Goal: Communication & Community: Answer question/provide support

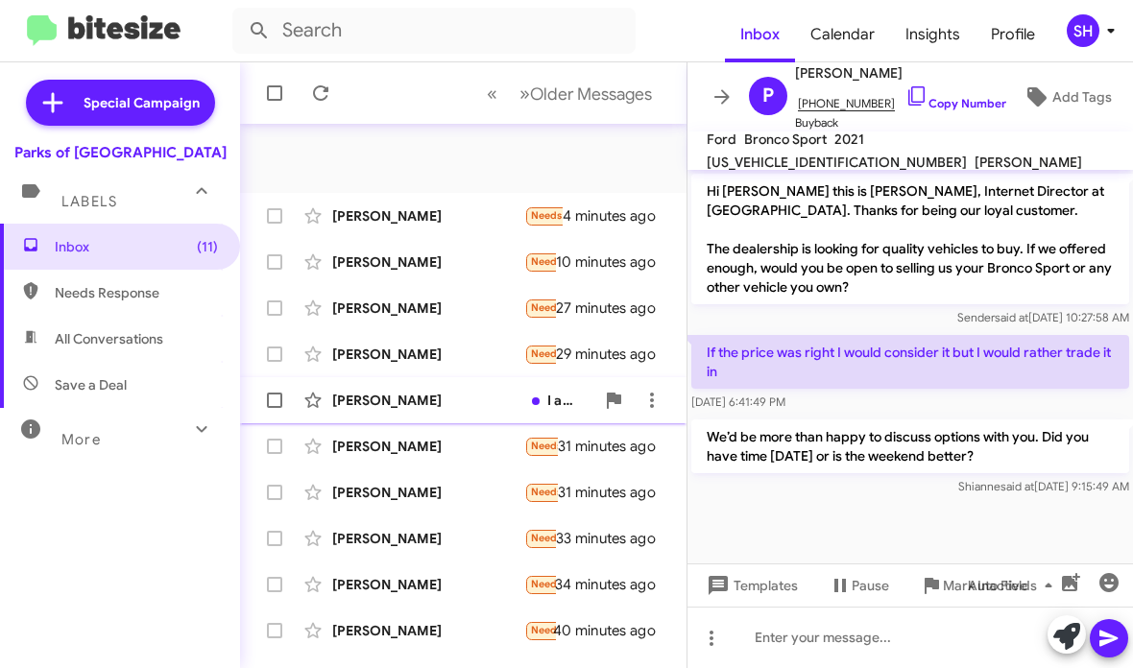
scroll to position [197, 0]
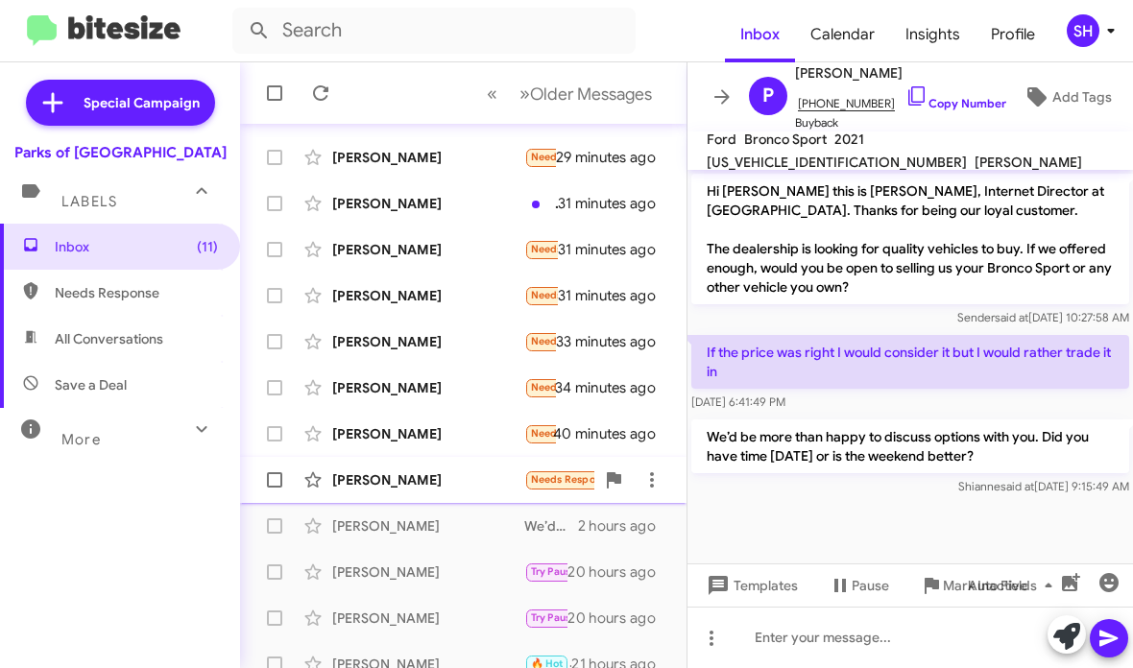
click at [469, 476] on div "[PERSON_NAME]" at bounding box center [428, 479] width 192 height 19
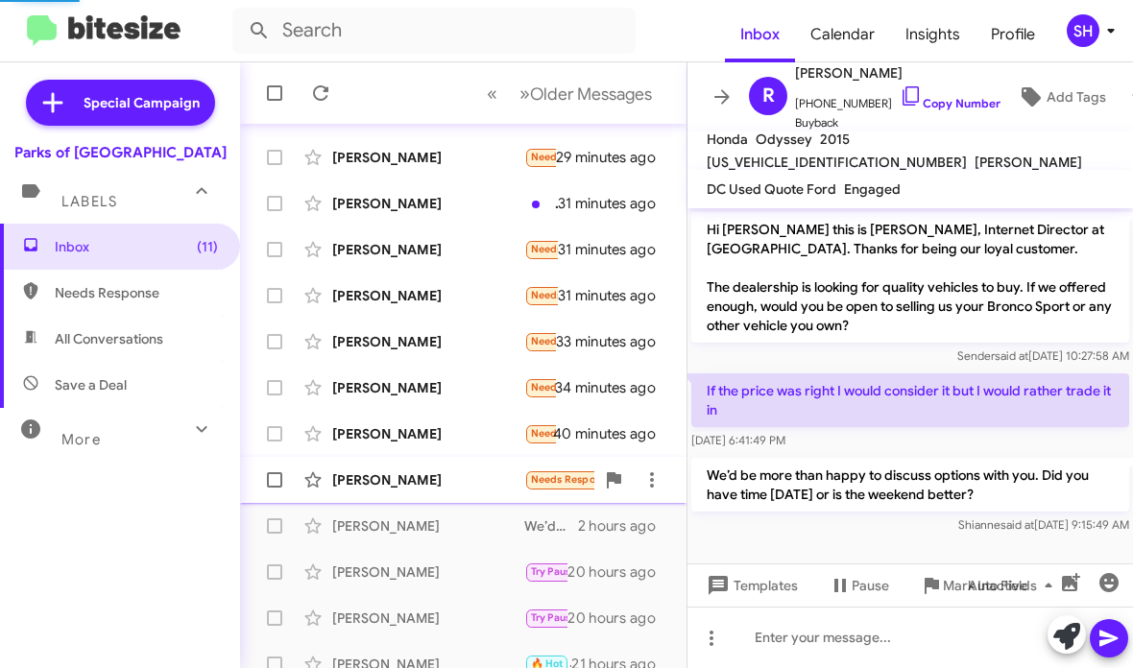
scroll to position [953, 0]
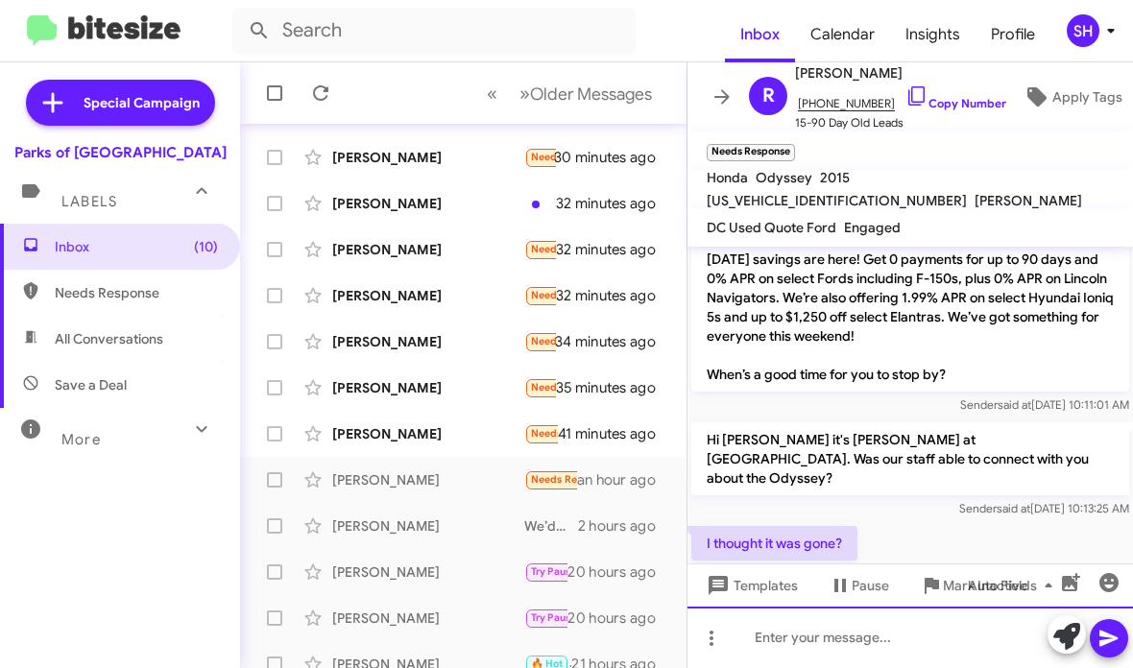
click at [759, 630] on div at bounding box center [909, 637] width 445 height 61
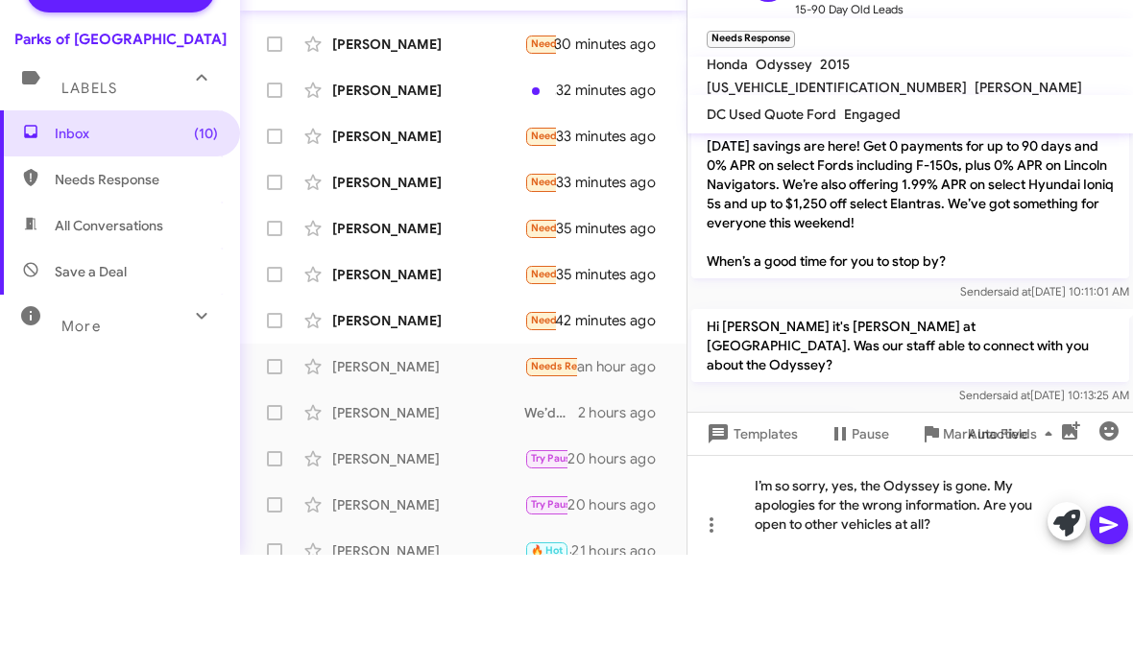
click at [1109, 631] on icon at bounding box center [1108, 639] width 18 height 16
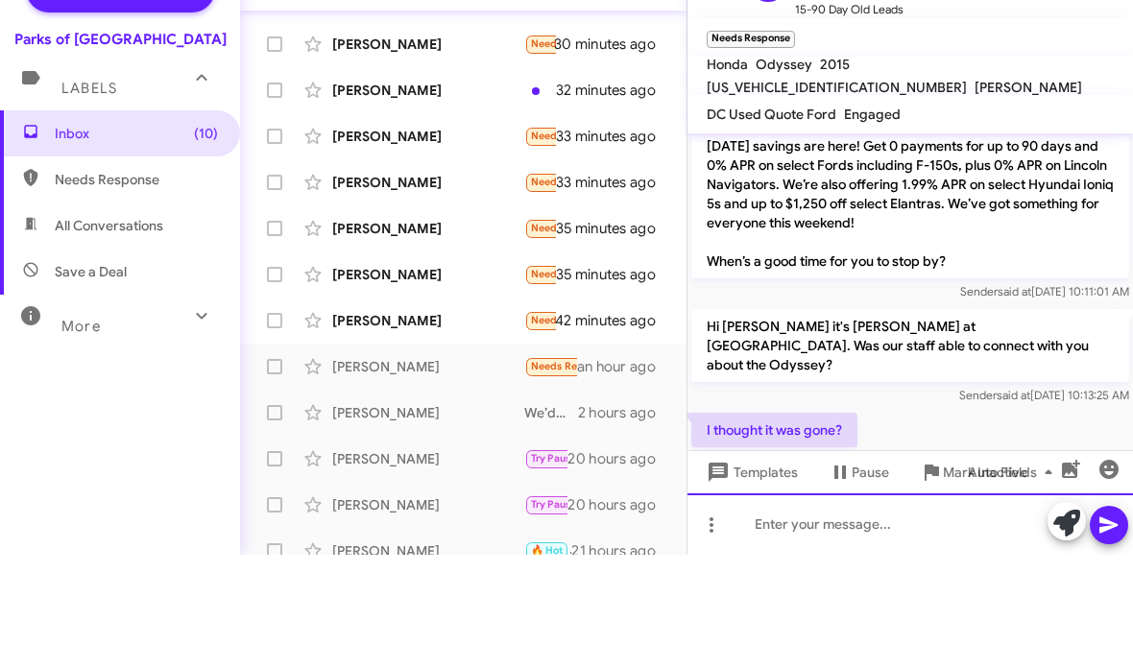
scroll to position [0, 0]
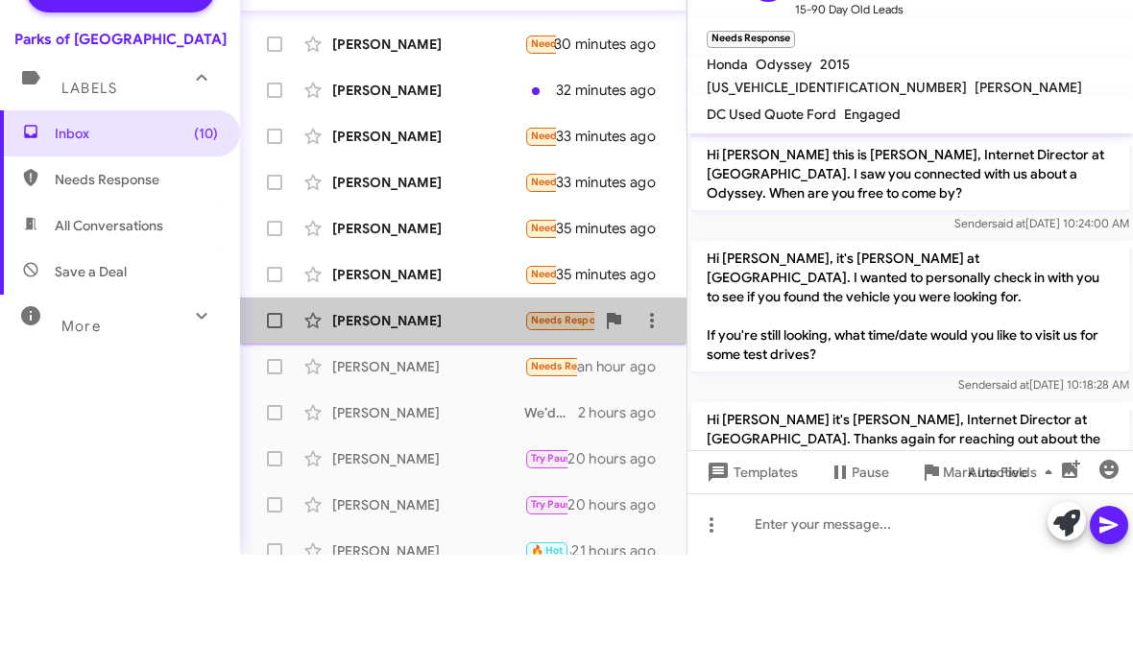
click at [461, 415] on div "Will [PERSON_NAME] Needs Response I'm out on the Ranger. Probably just keeping …" at bounding box center [463, 434] width 416 height 38
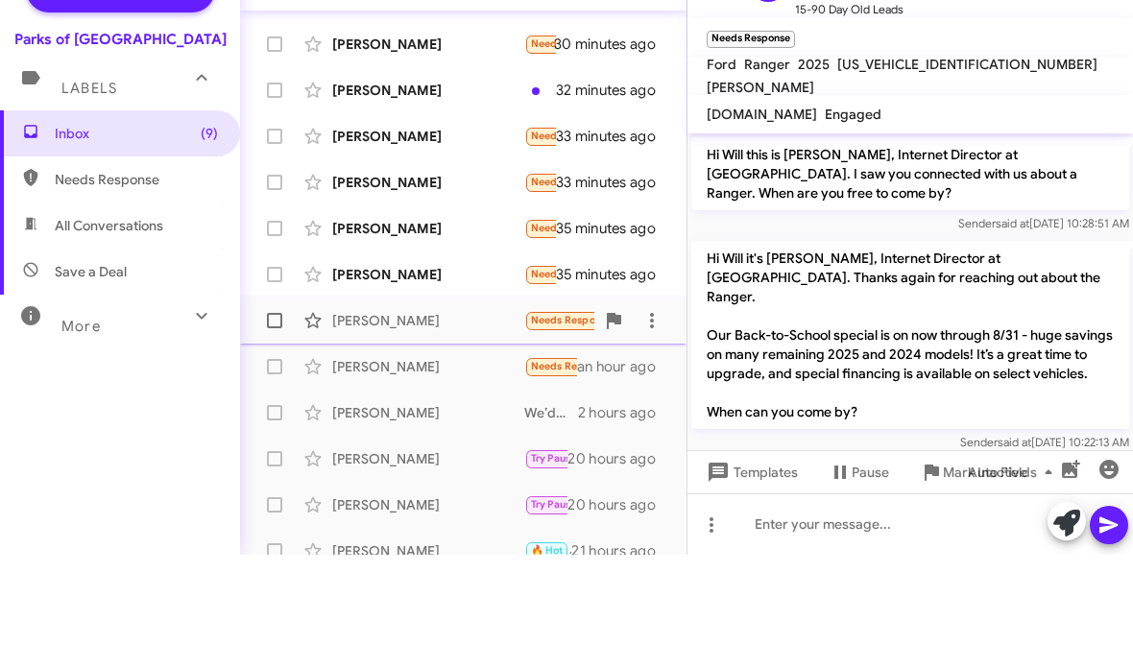
scroll to position [577, 0]
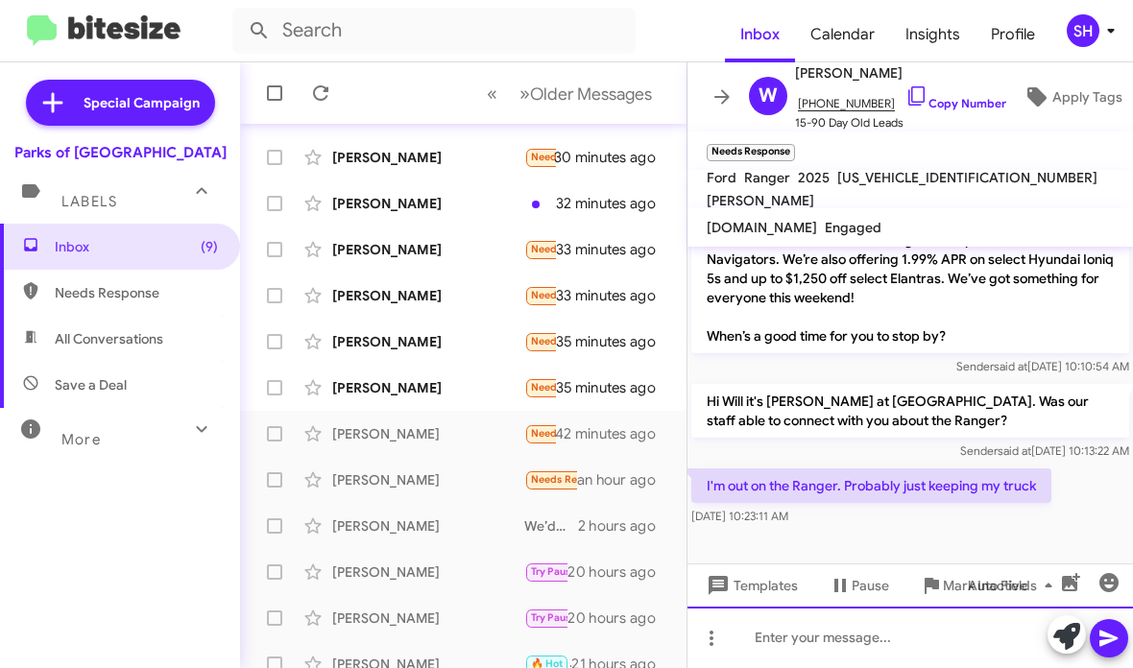
click at [825, 630] on div at bounding box center [909, 637] width 445 height 61
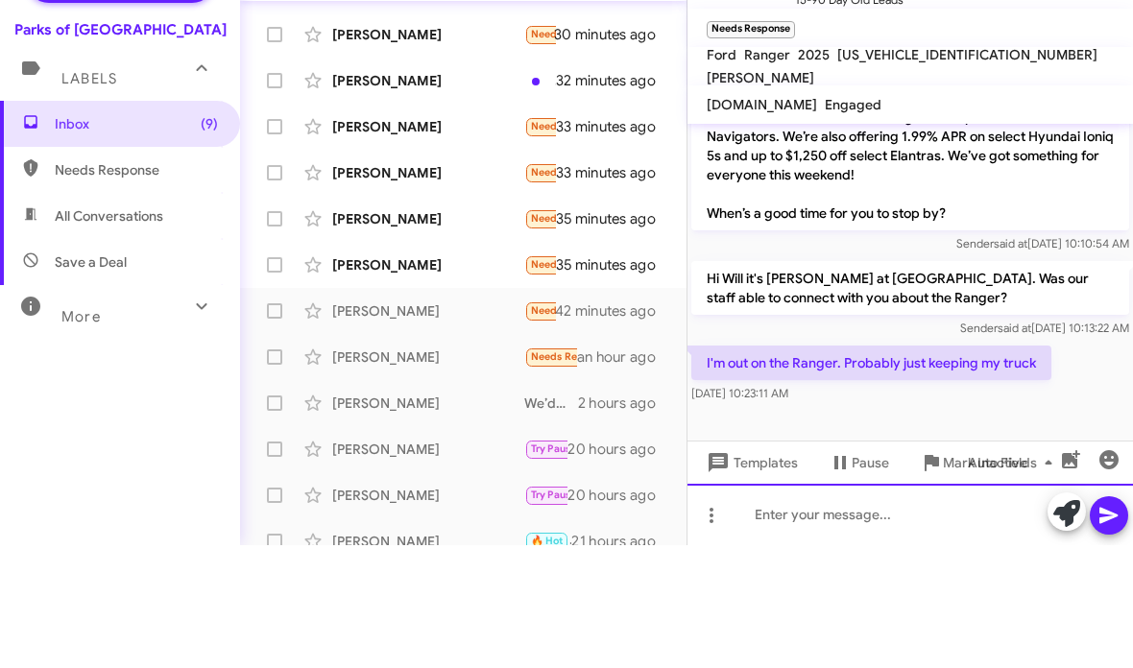
click at [783, 607] on div at bounding box center [909, 637] width 445 height 61
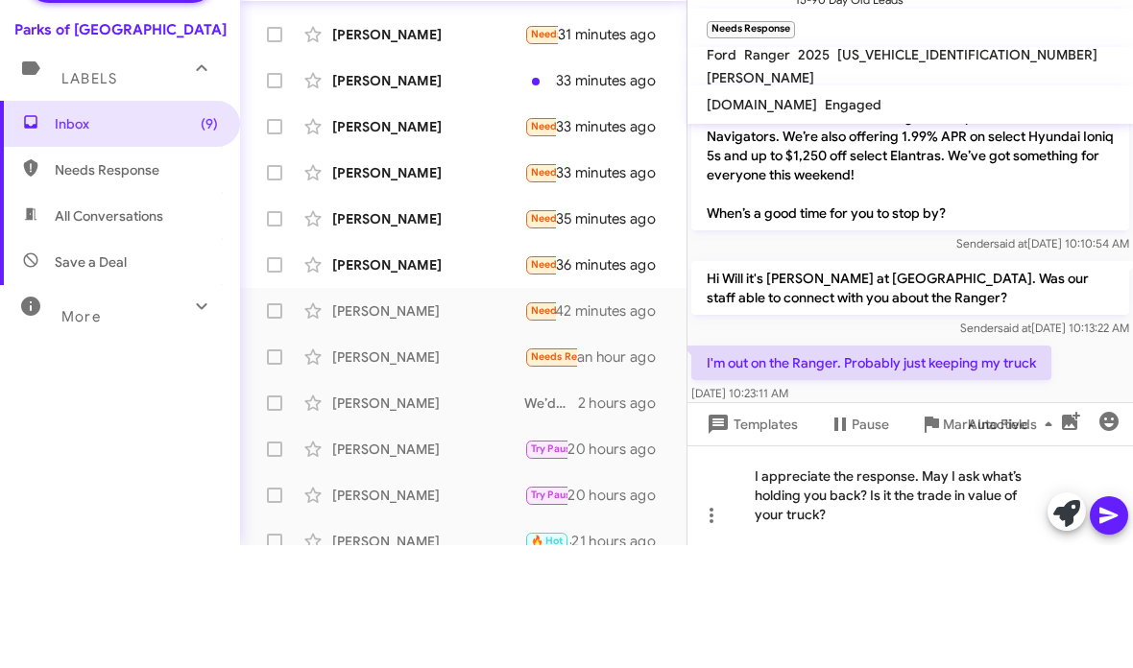
click at [1121, 619] on button at bounding box center [1108, 638] width 38 height 38
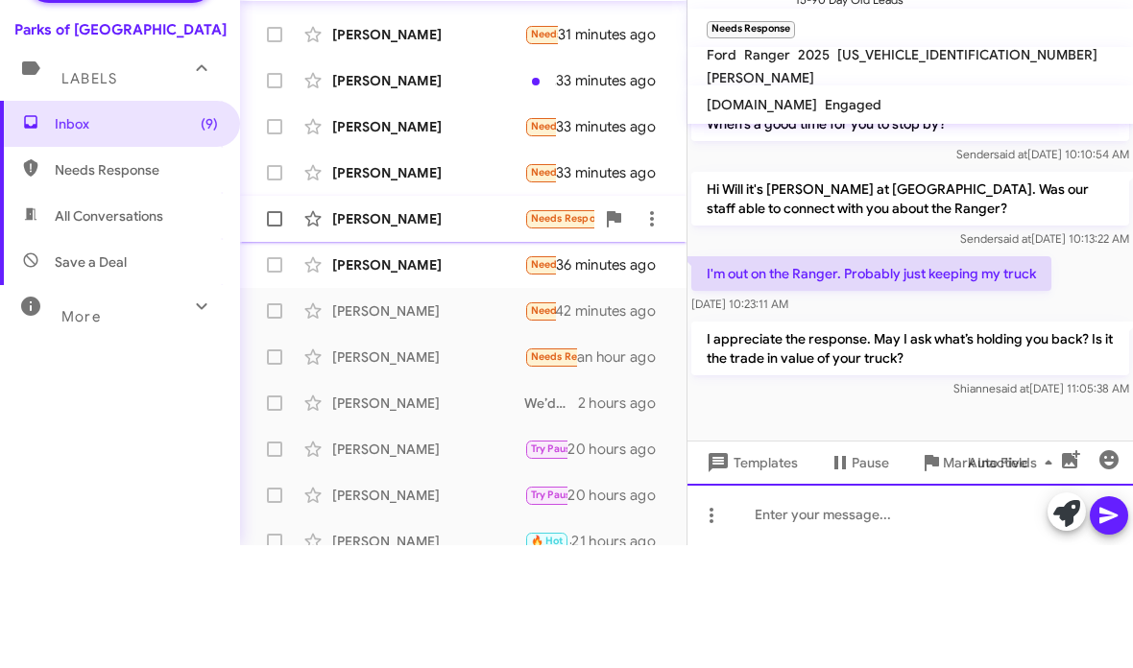
scroll to position [666, 0]
click at [390, 378] on div "[PERSON_NAME]" at bounding box center [428, 387] width 192 height 19
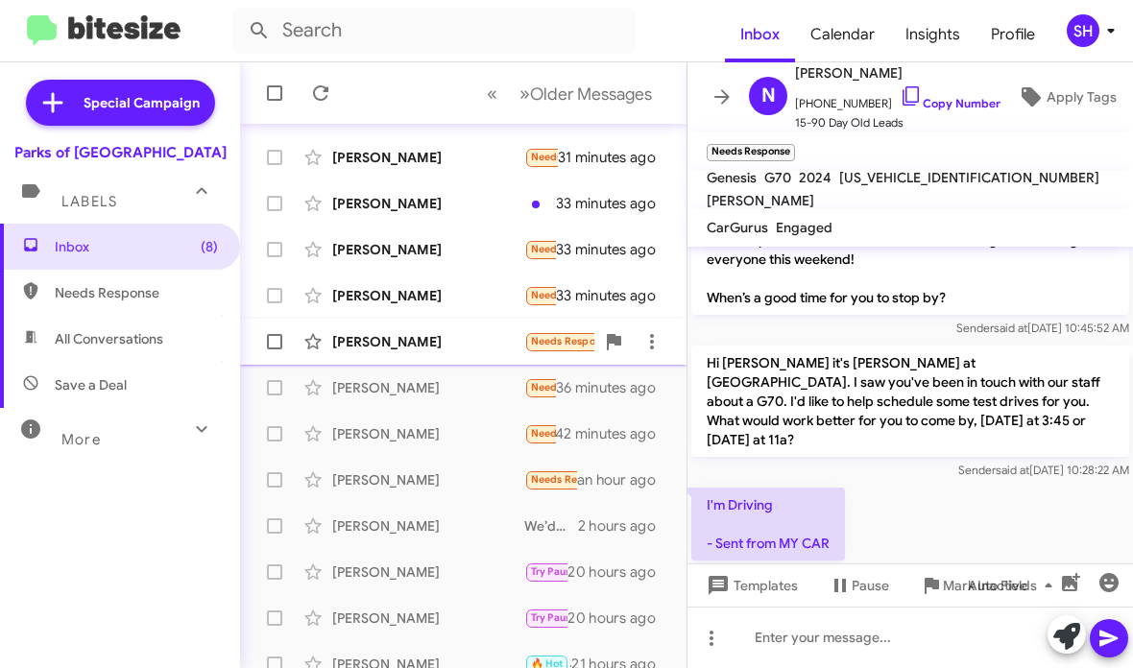
click at [481, 336] on div "[PERSON_NAME]" at bounding box center [428, 341] width 192 height 19
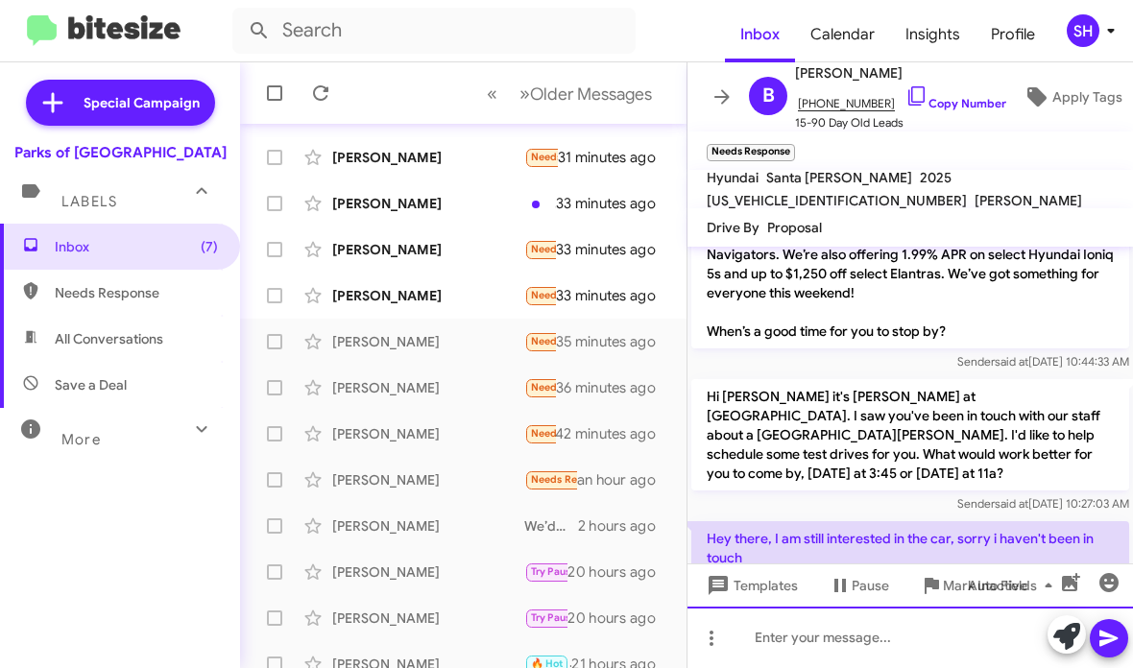
click at [845, 637] on div at bounding box center [909, 637] width 445 height 61
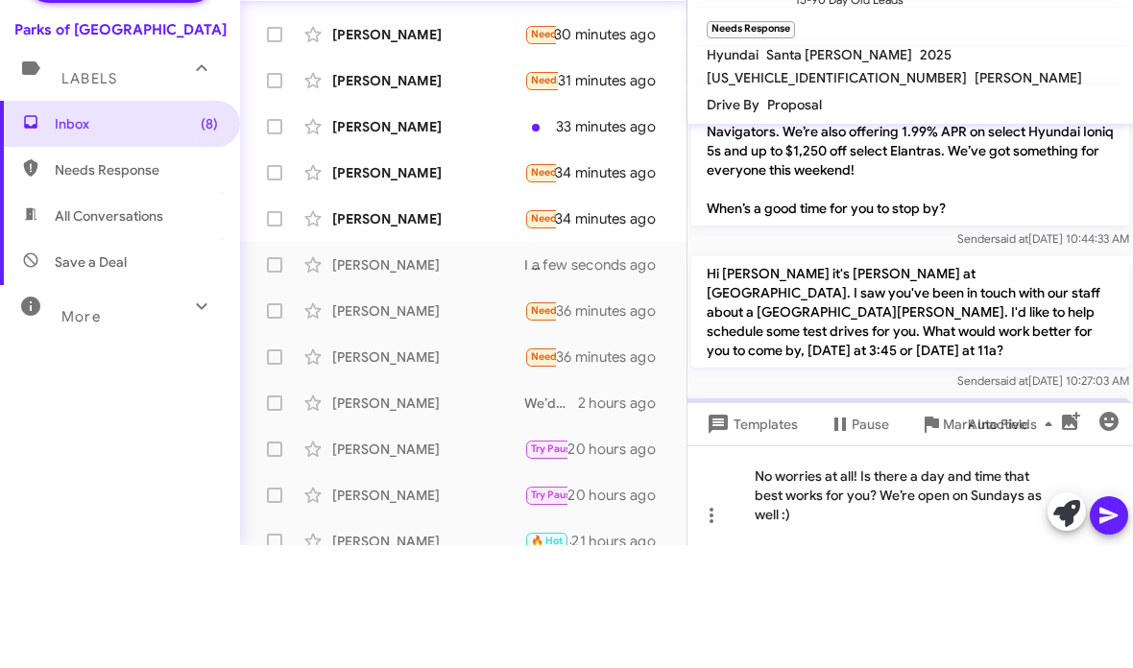
click at [1113, 627] on icon at bounding box center [1108, 638] width 23 height 23
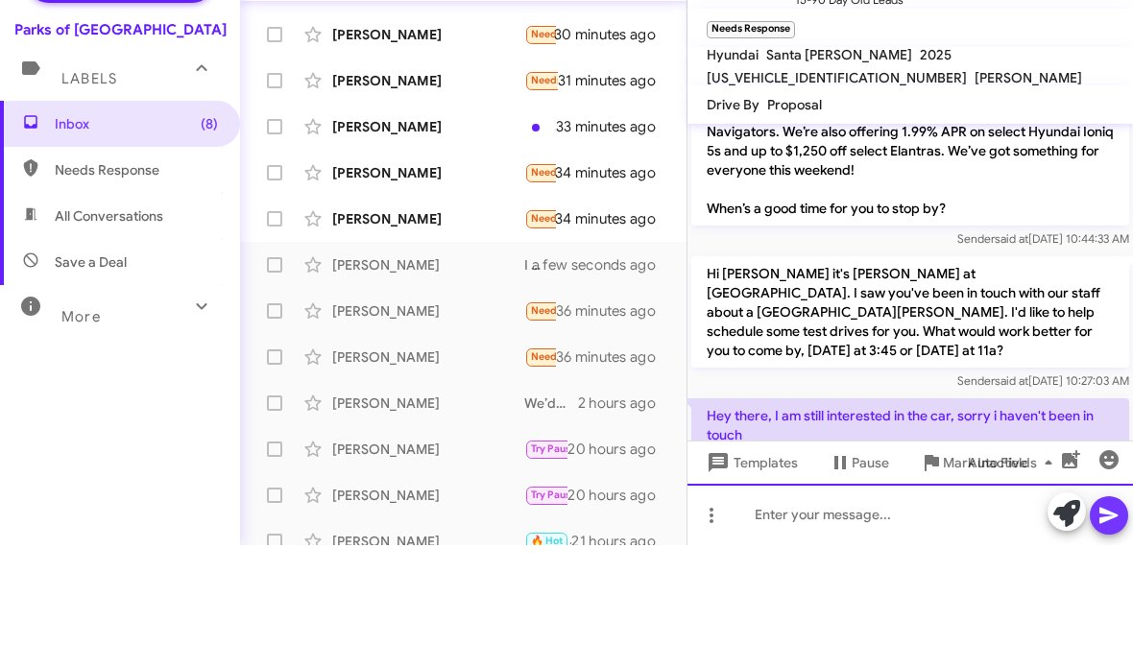
scroll to position [0, 0]
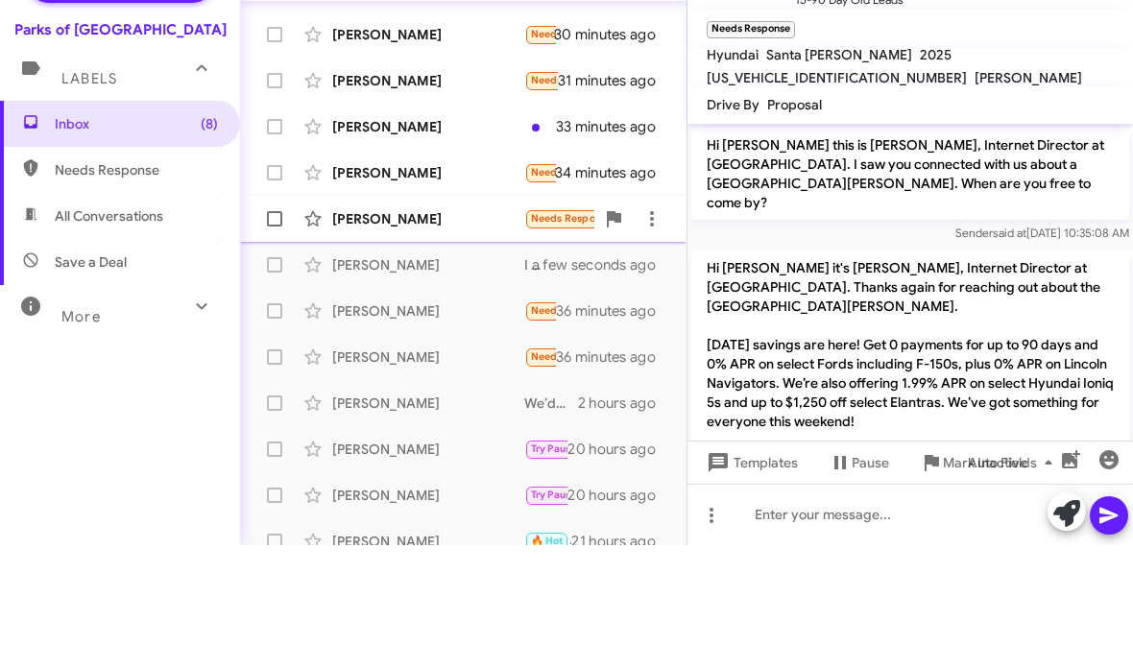
click at [454, 332] on div "[PERSON_NAME]" at bounding box center [428, 341] width 192 height 19
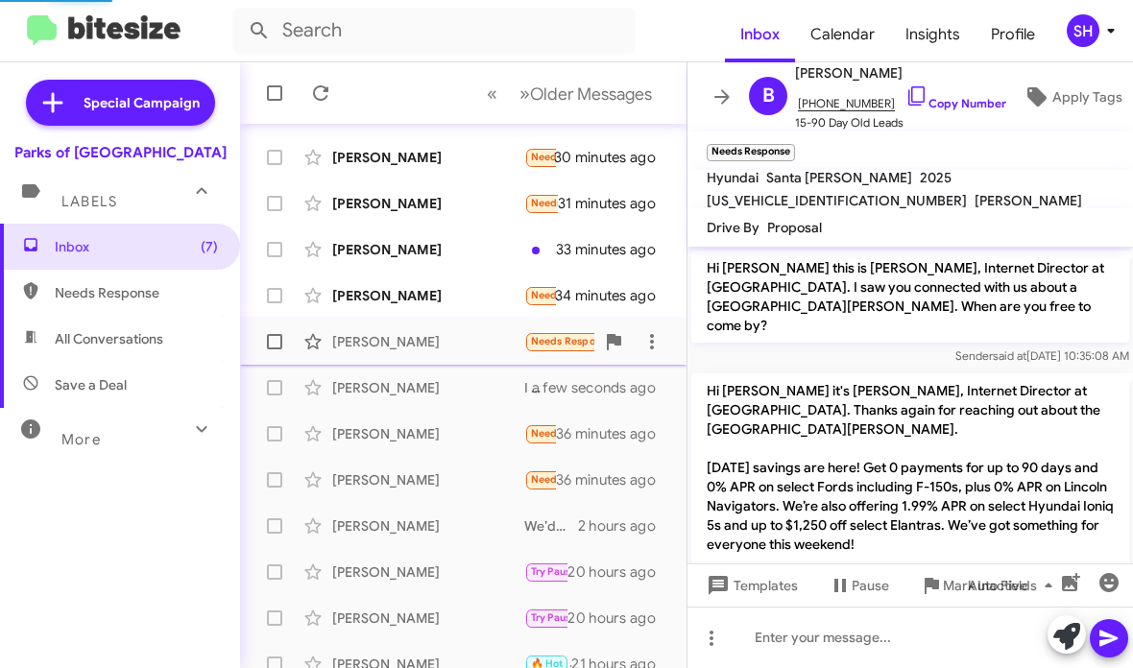
scroll to position [136, 0]
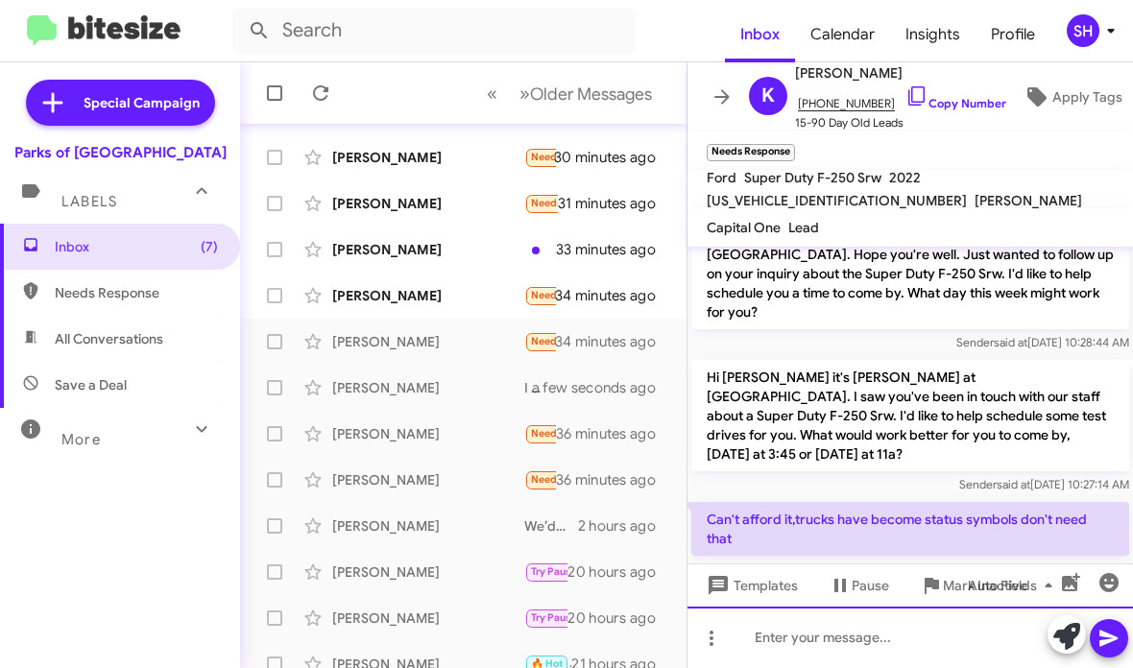
click at [826, 634] on div at bounding box center [909, 637] width 445 height 61
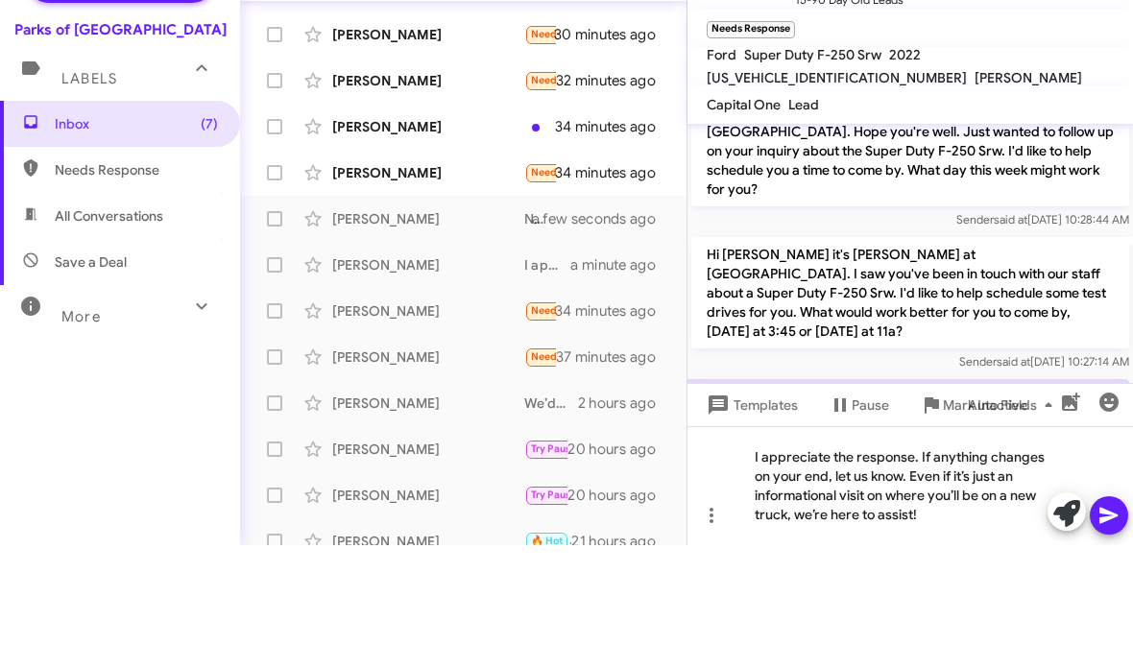
click at [1118, 627] on icon at bounding box center [1108, 638] width 23 height 23
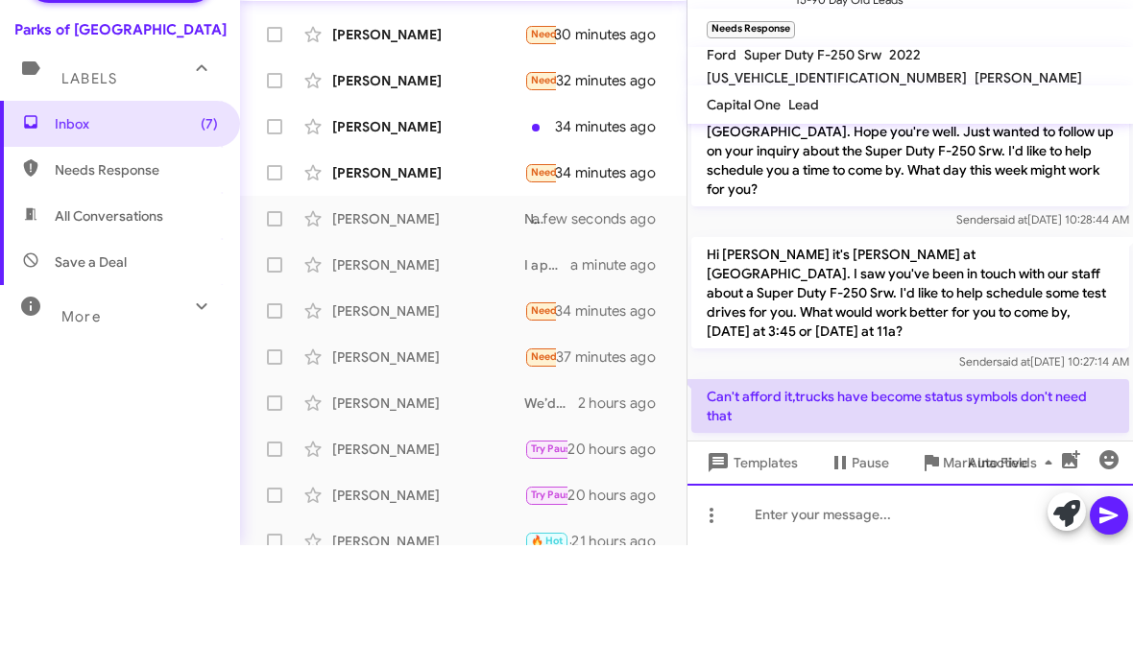
scroll to position [0, 0]
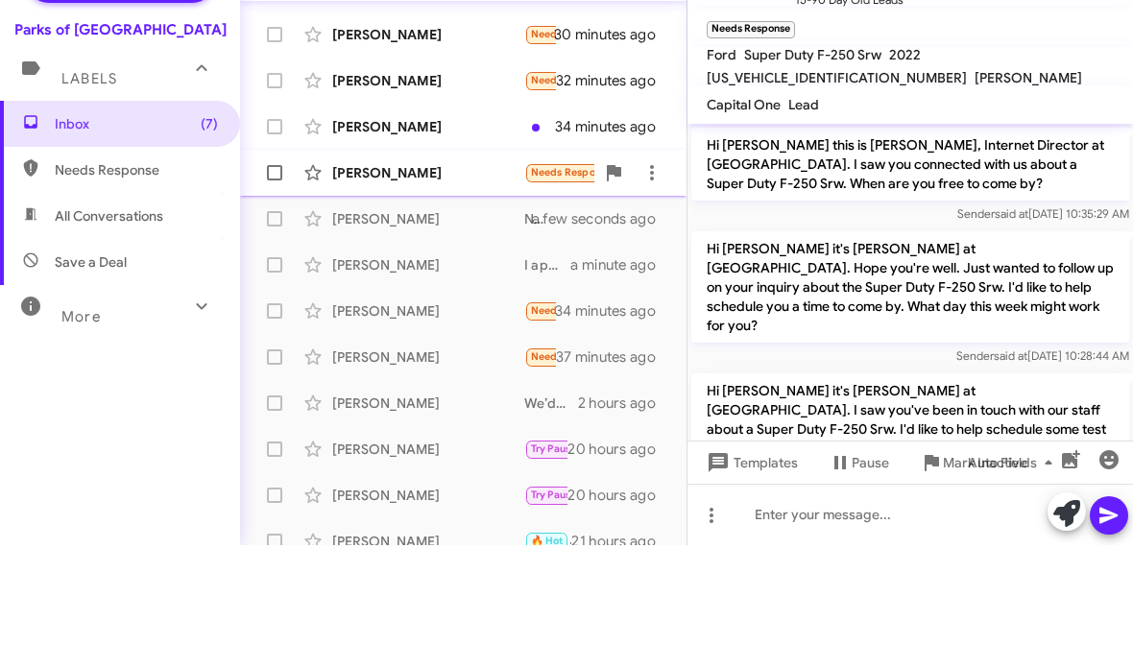
click at [386, 286] on div "[PERSON_NAME]" at bounding box center [428, 295] width 192 height 19
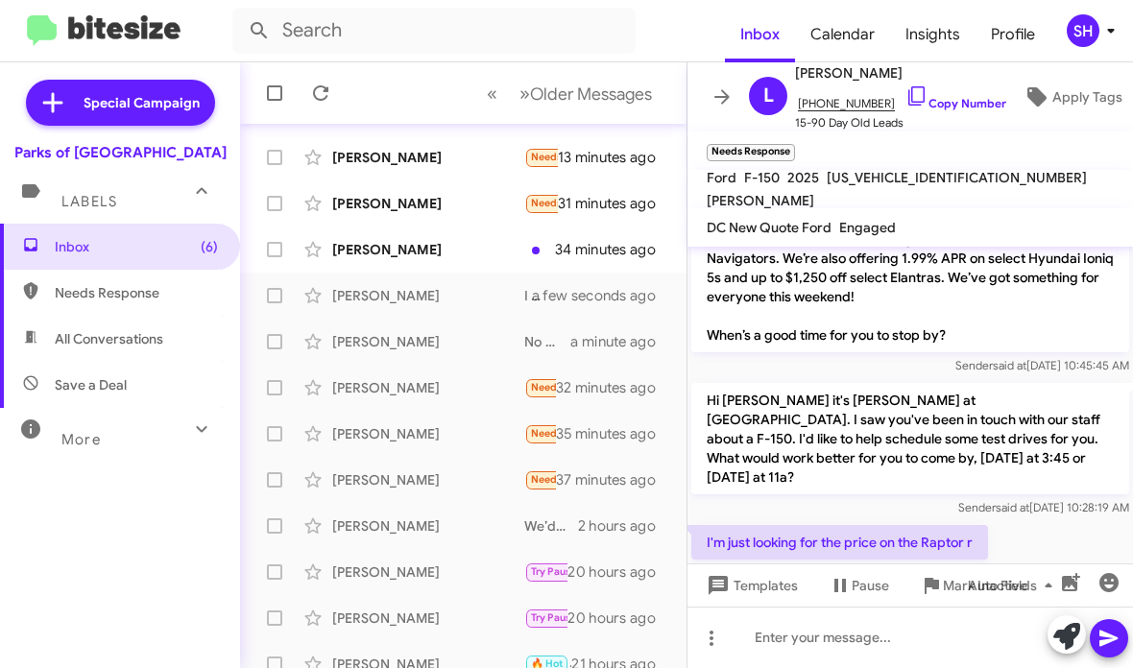
scroll to position [769, 0]
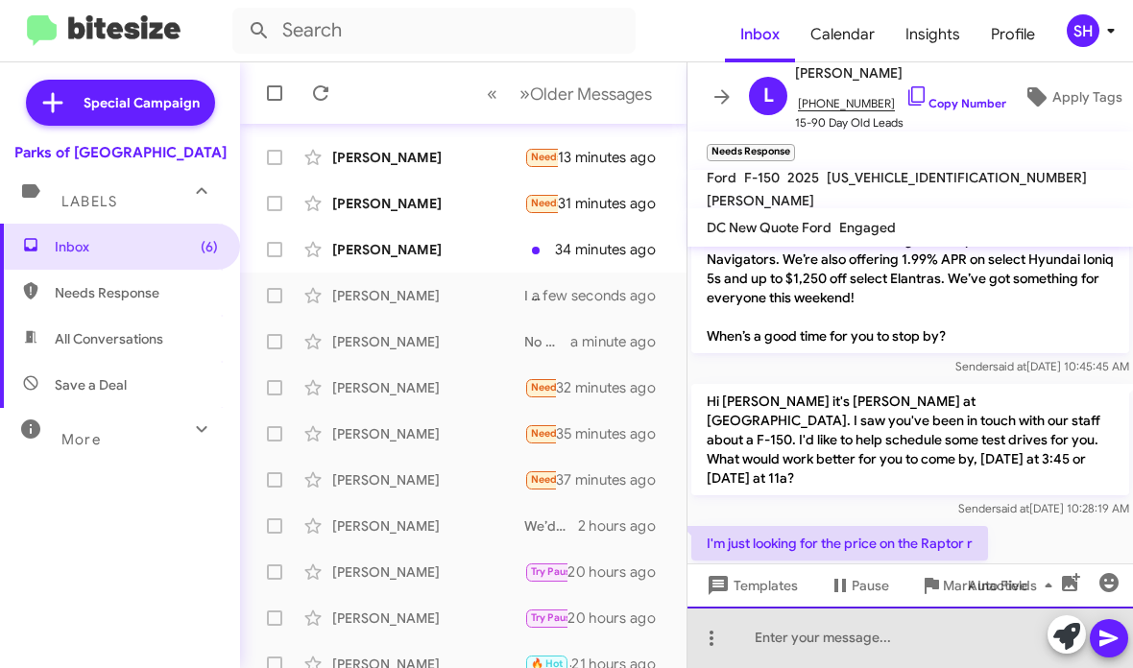
click at [876, 638] on div at bounding box center [909, 637] width 445 height 61
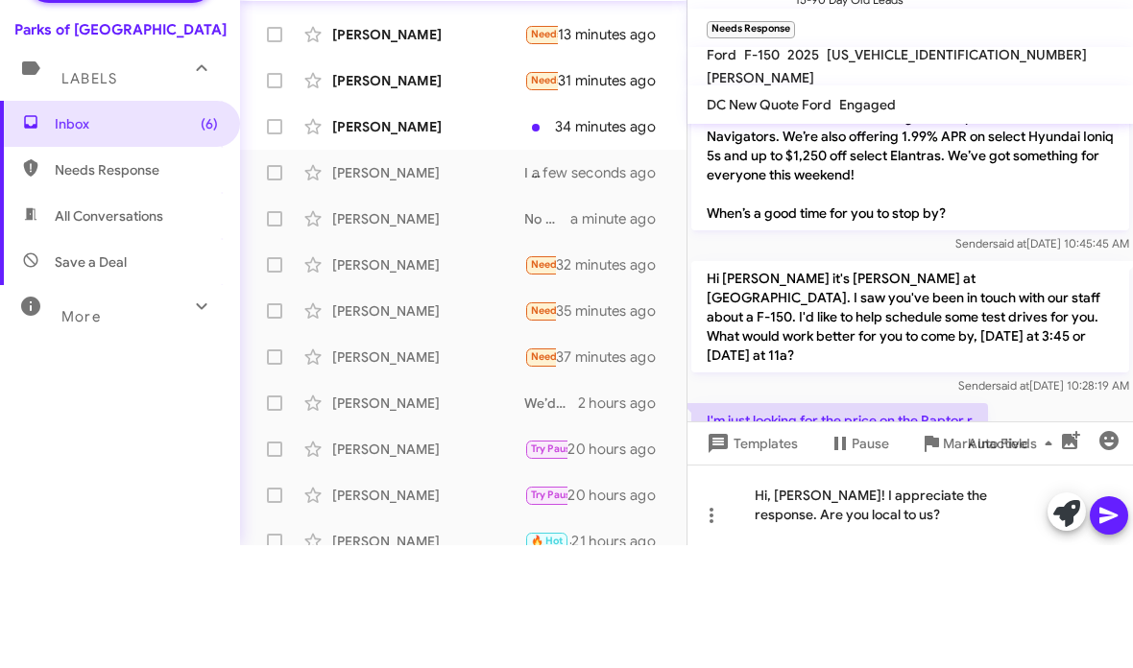
click at [1110, 631] on icon at bounding box center [1108, 639] width 18 height 16
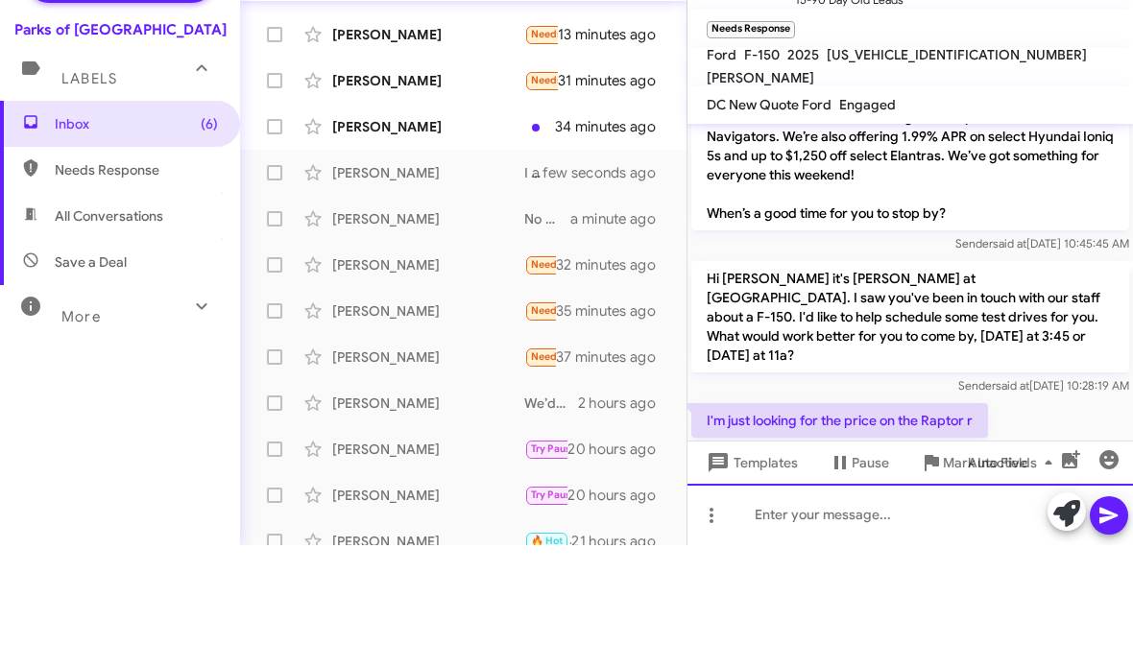
scroll to position [0, 0]
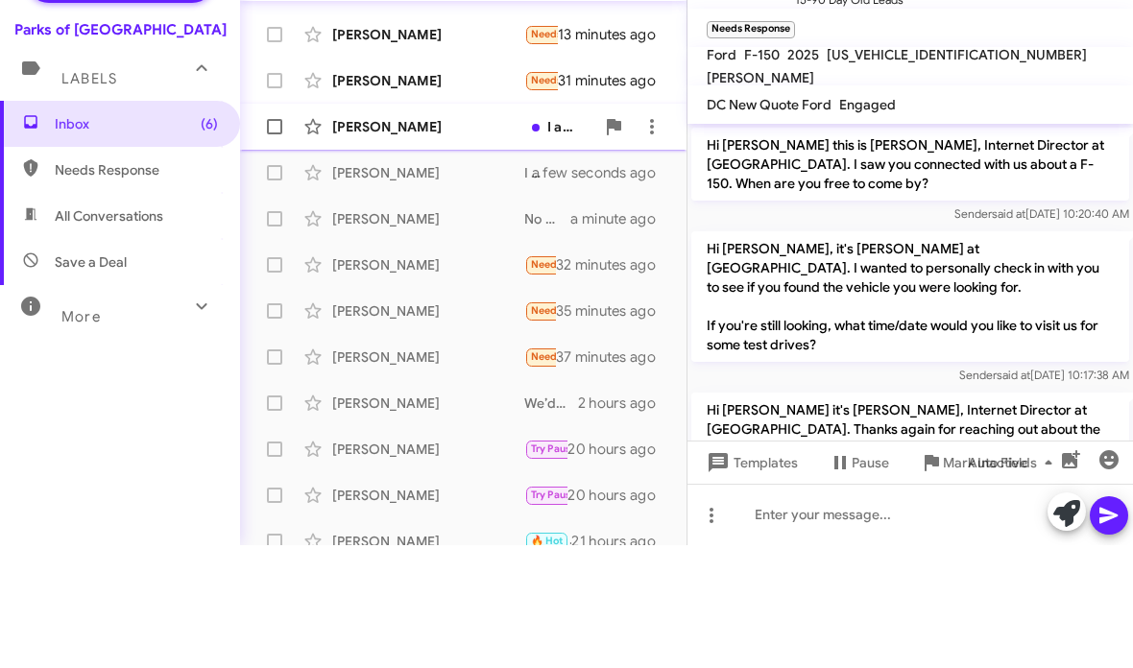
click at [461, 230] on div "[PERSON_NAME] I am interested .. my credit sucks .. I don't have very much for …" at bounding box center [463, 249] width 416 height 38
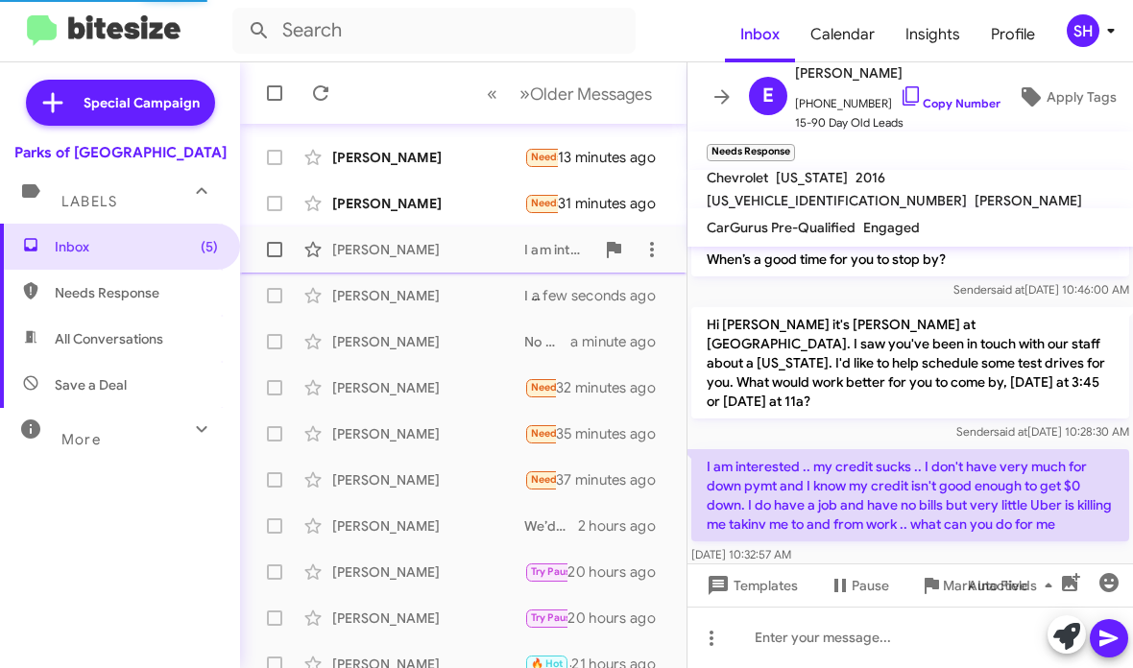
scroll to position [807, 0]
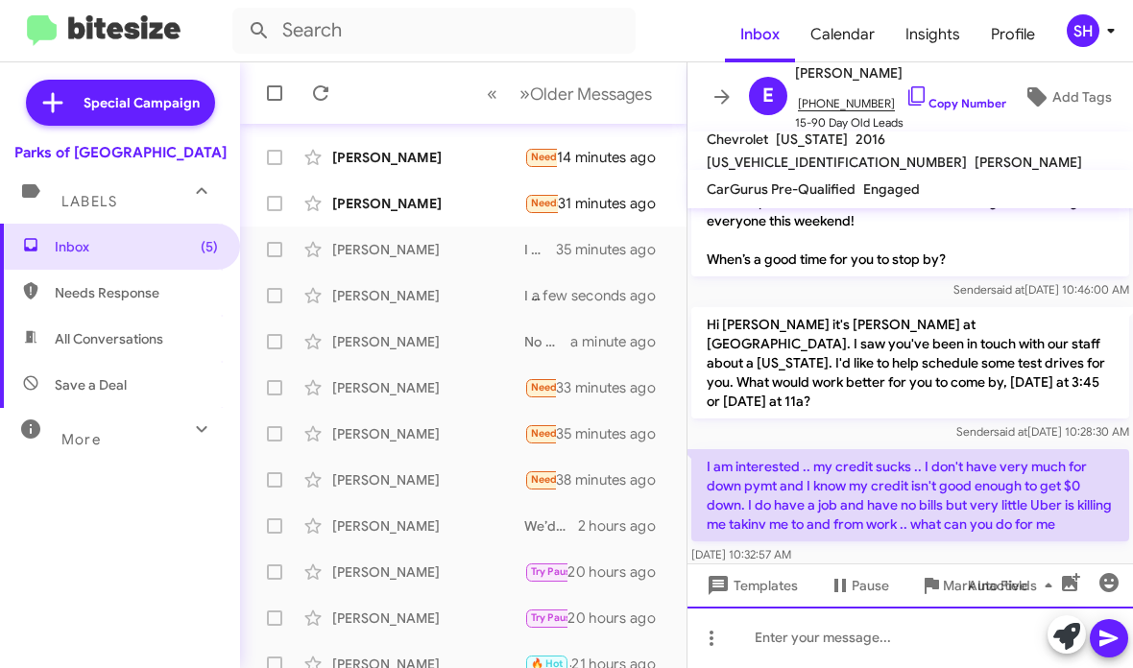
click at [953, 640] on div at bounding box center [909, 637] width 445 height 61
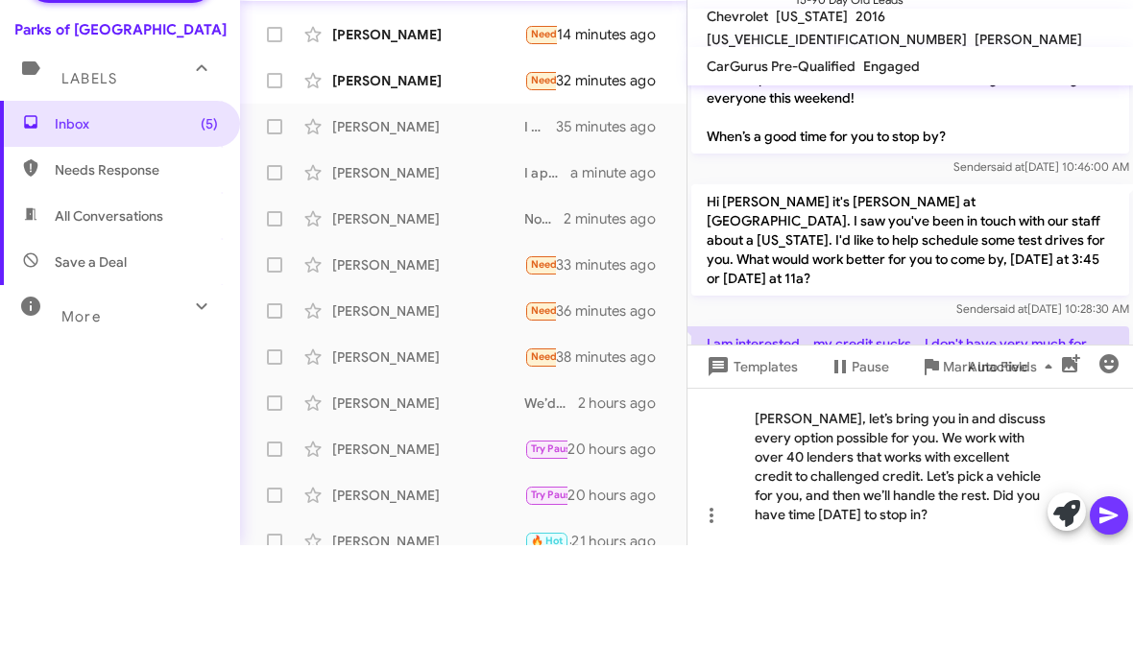
click at [1098, 627] on icon at bounding box center [1108, 638] width 23 height 23
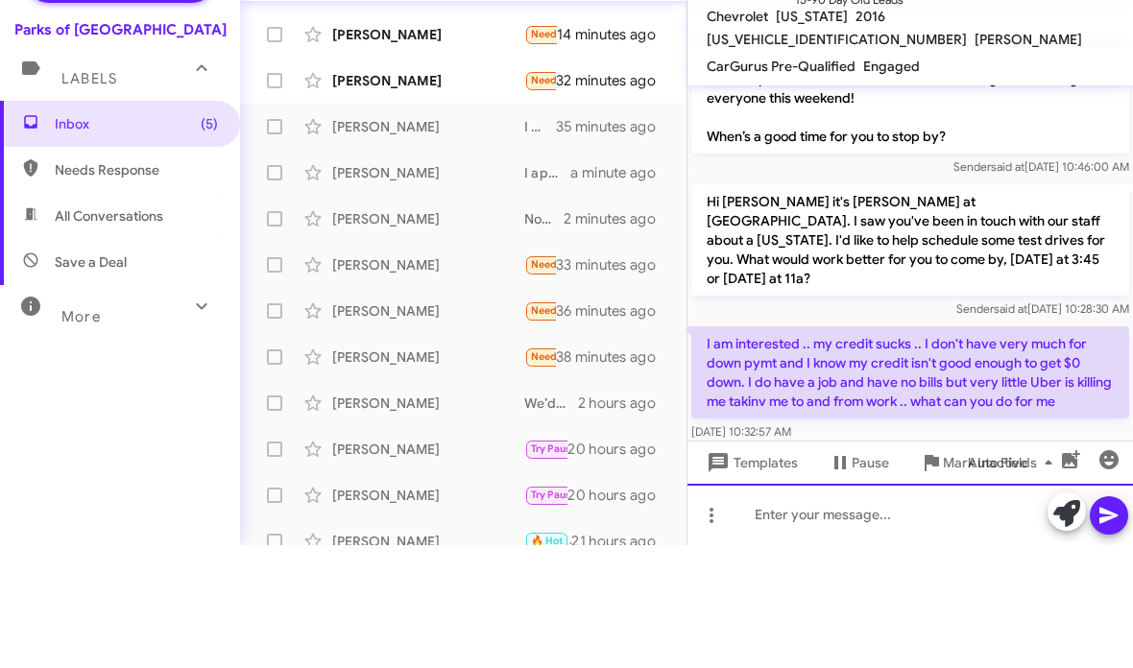
scroll to position [0, 0]
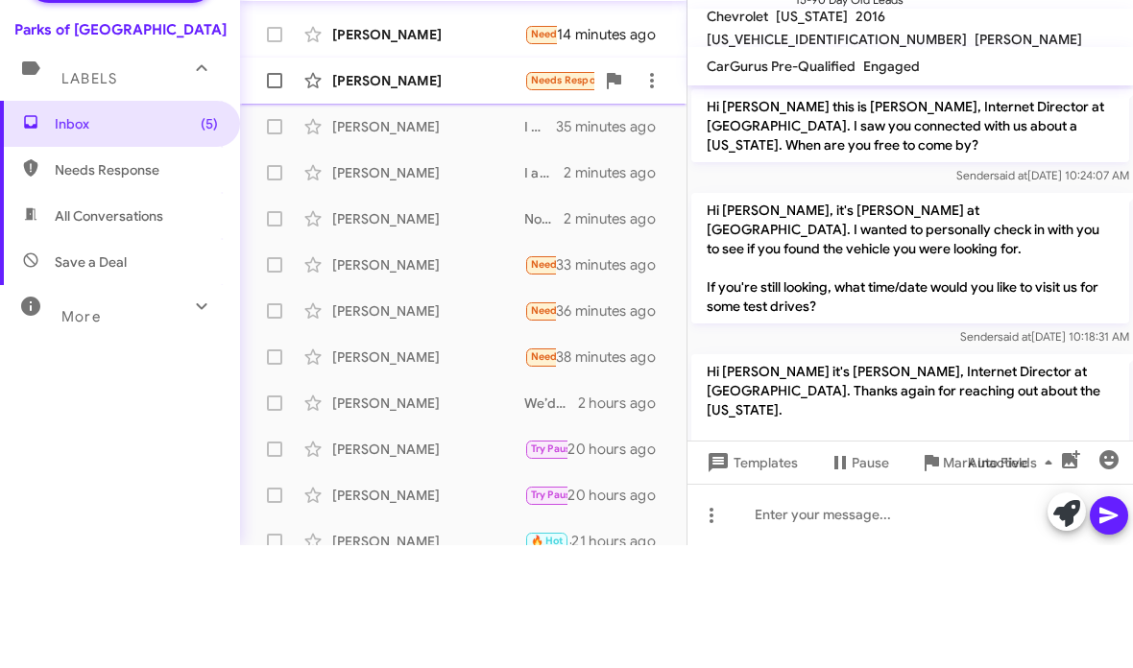
click at [416, 194] on div "[PERSON_NAME]" at bounding box center [428, 203] width 192 height 19
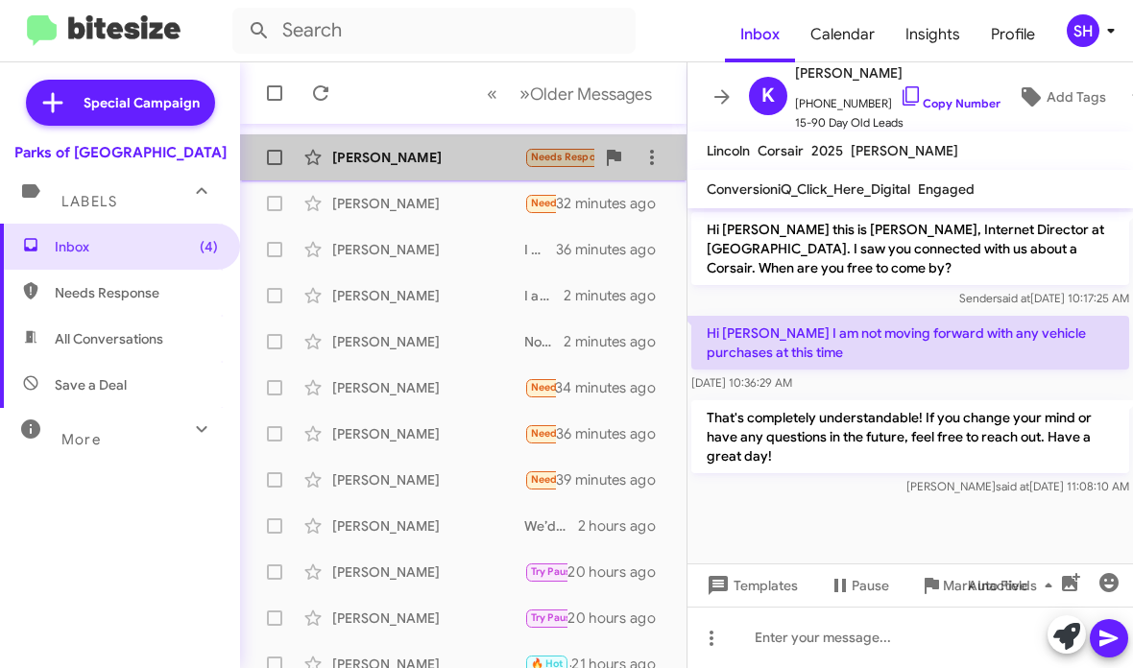
click at [429, 165] on div "[PERSON_NAME]" at bounding box center [428, 157] width 192 height 19
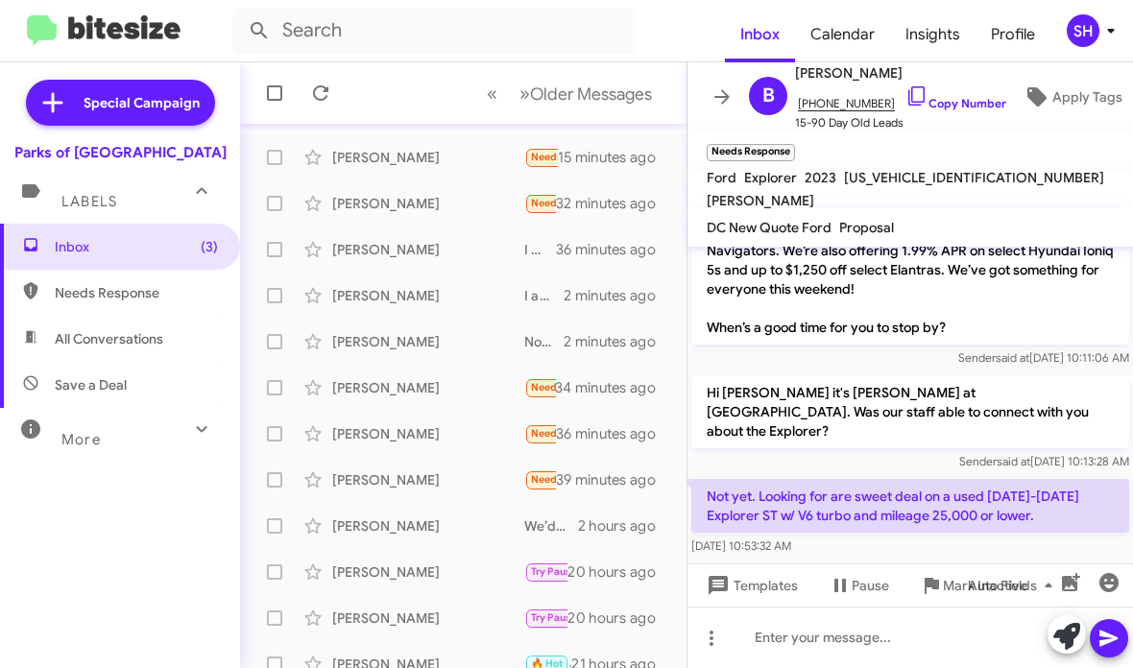
scroll to position [762, 0]
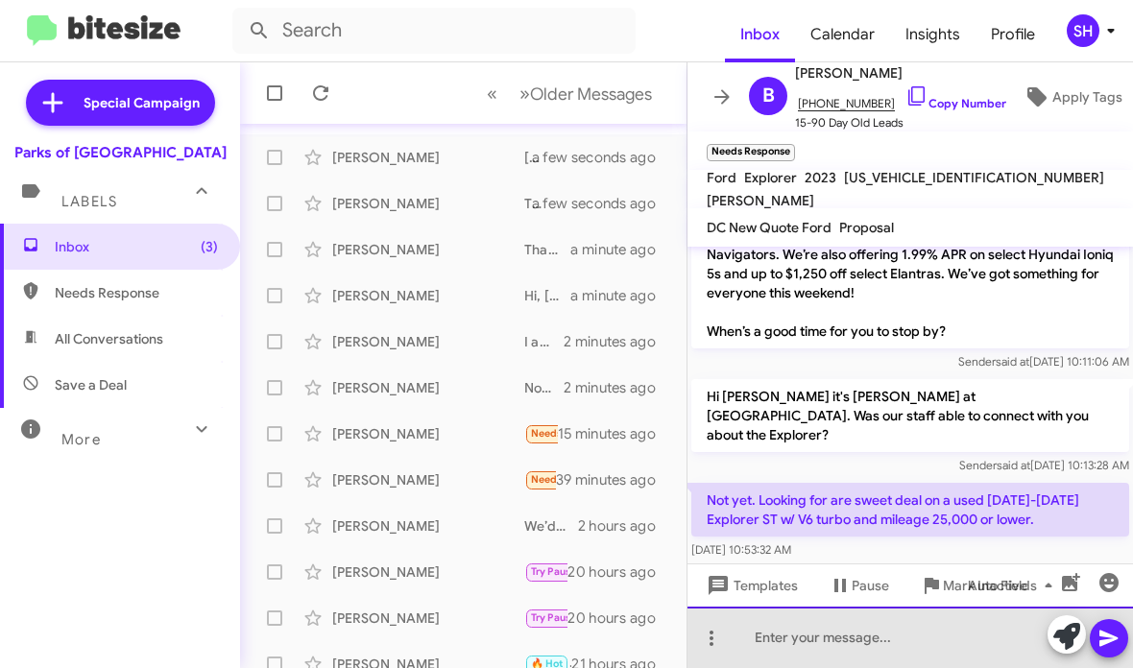
click at [832, 645] on div at bounding box center [909, 637] width 445 height 61
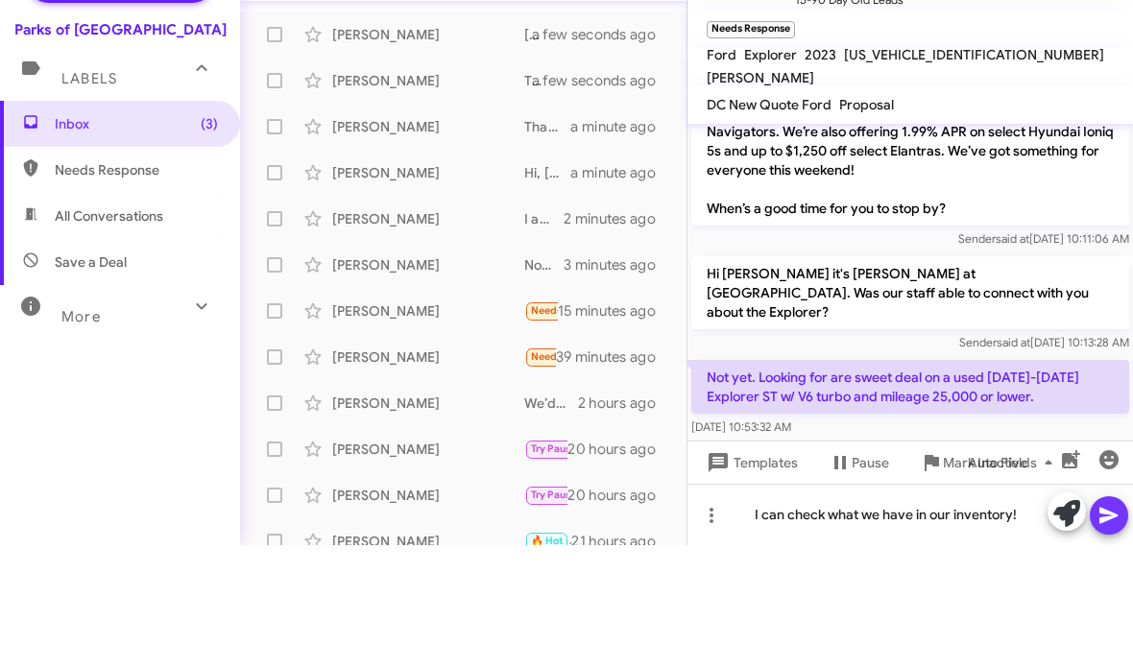
click at [1121, 619] on button at bounding box center [1108, 638] width 38 height 38
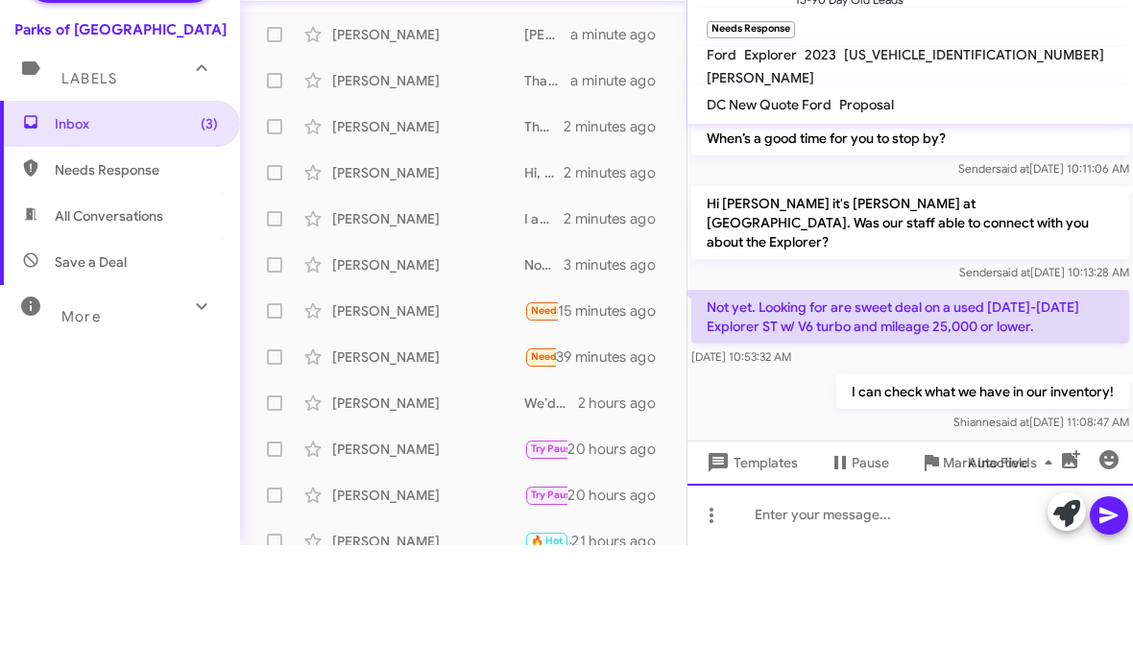
scroll to position [0, 0]
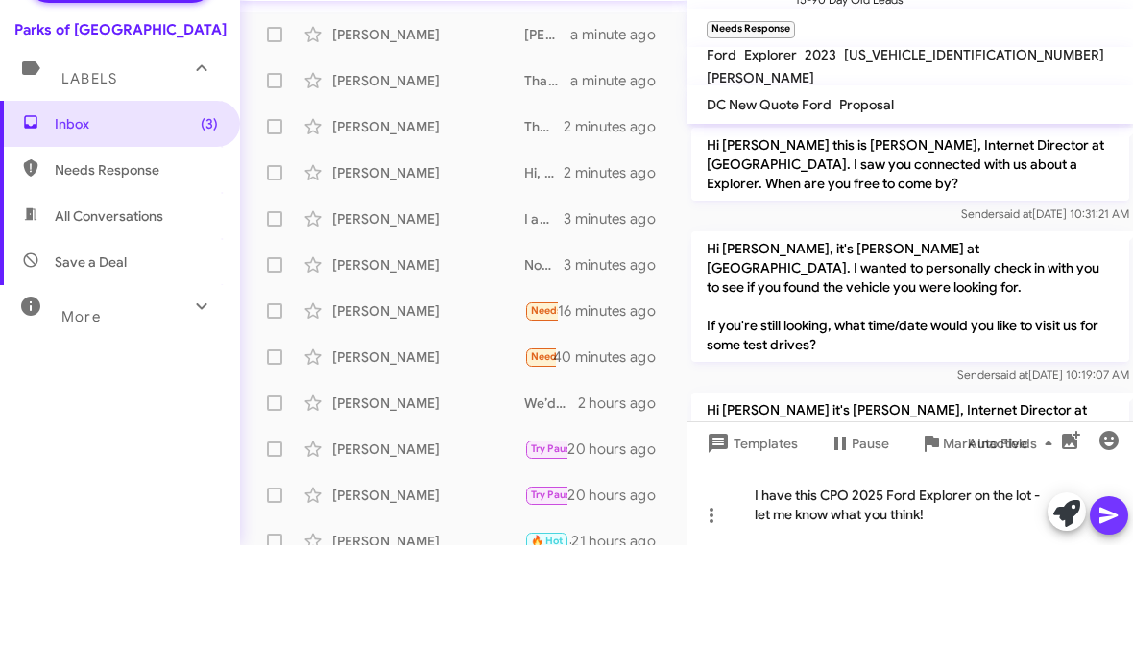
click at [1118, 627] on icon at bounding box center [1108, 638] width 23 height 23
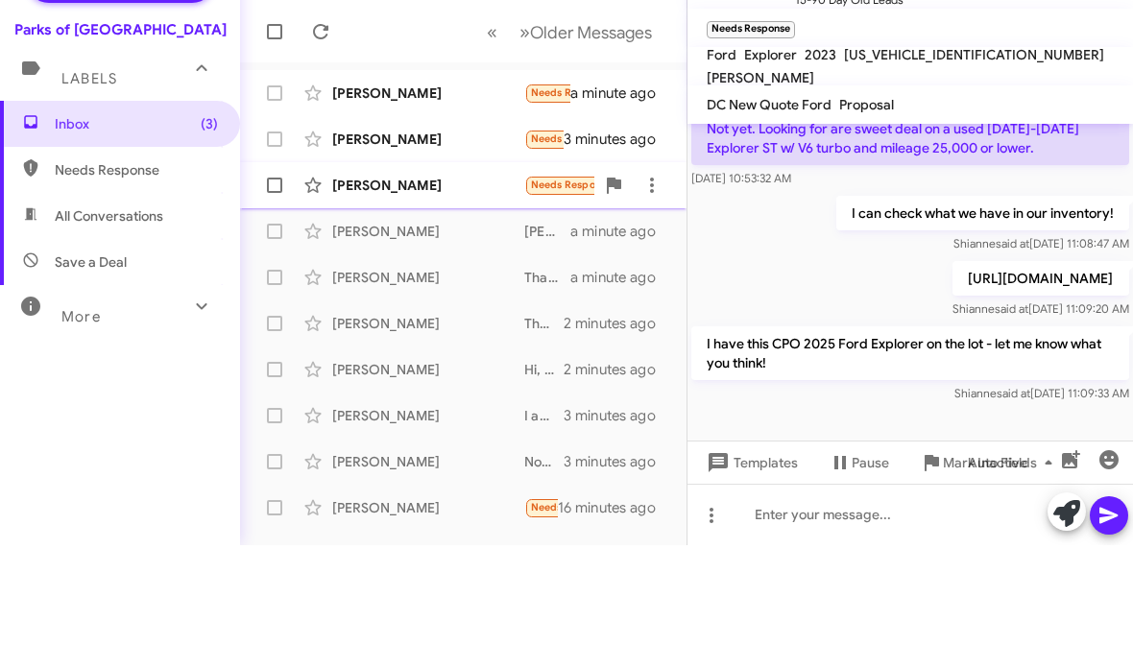
click at [433, 289] on div "[PERSON_NAME] Needs Response I'm living in [US_STATE] for a little while 10 min…" at bounding box center [463, 308] width 416 height 38
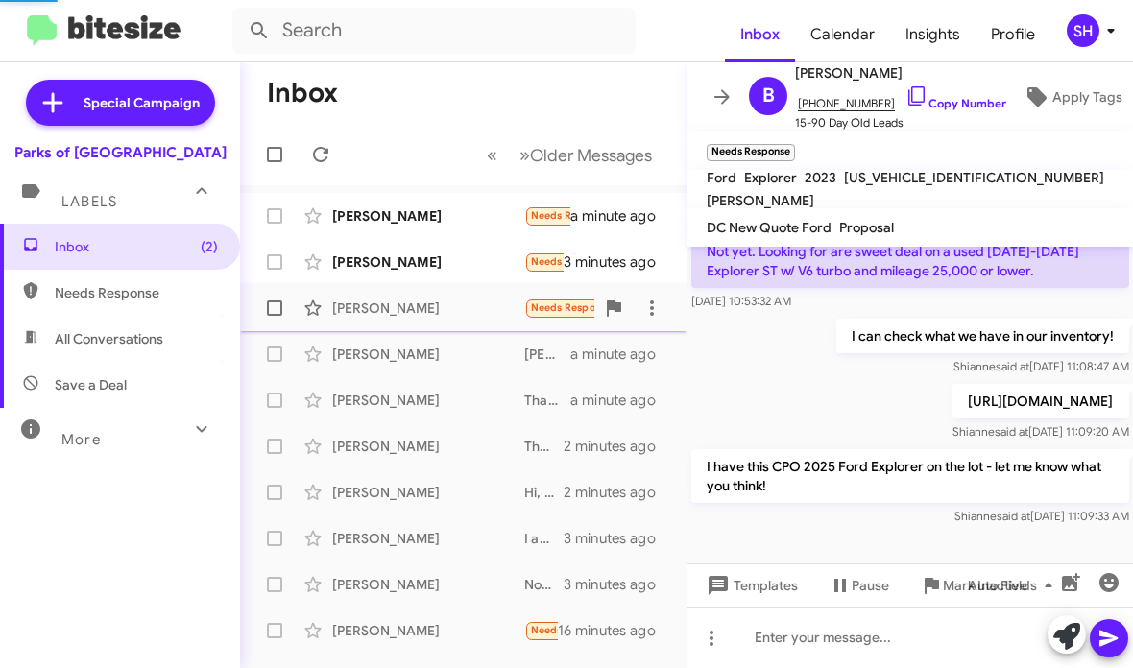
scroll to position [730, 0]
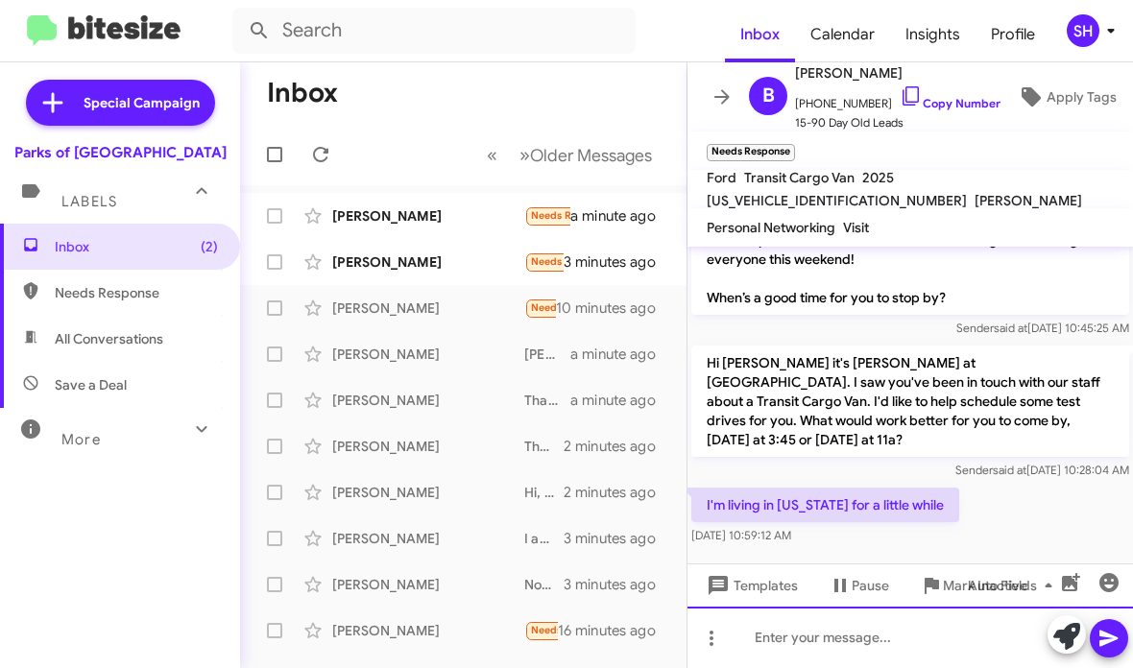
click at [787, 653] on div at bounding box center [909, 637] width 445 height 61
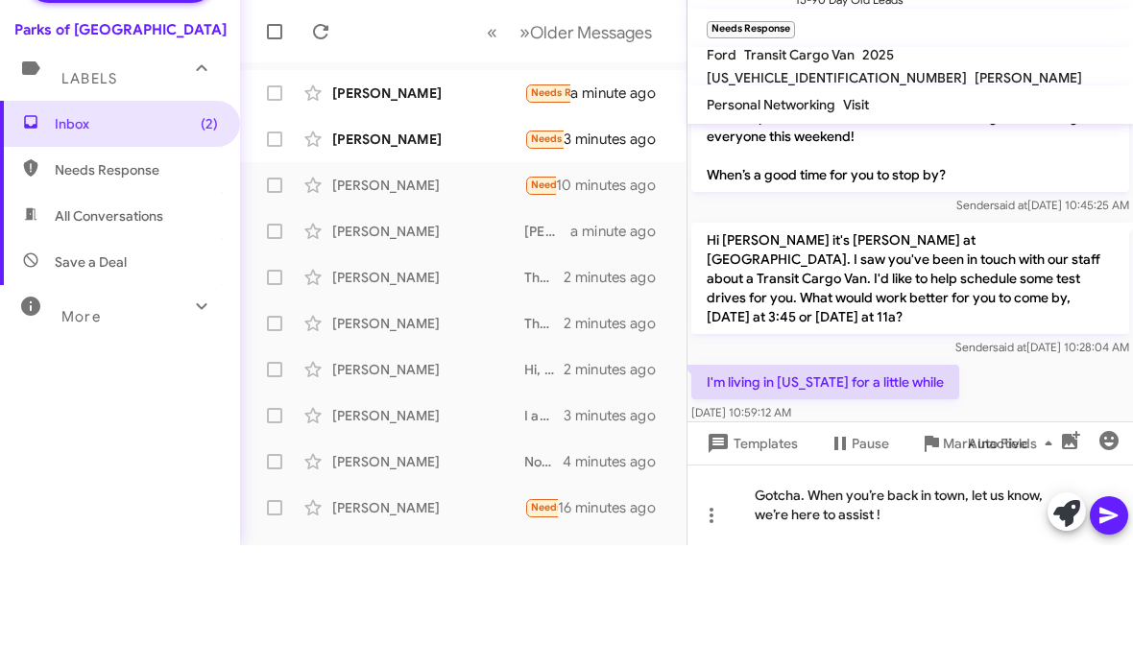
click at [1111, 631] on icon at bounding box center [1108, 639] width 18 height 16
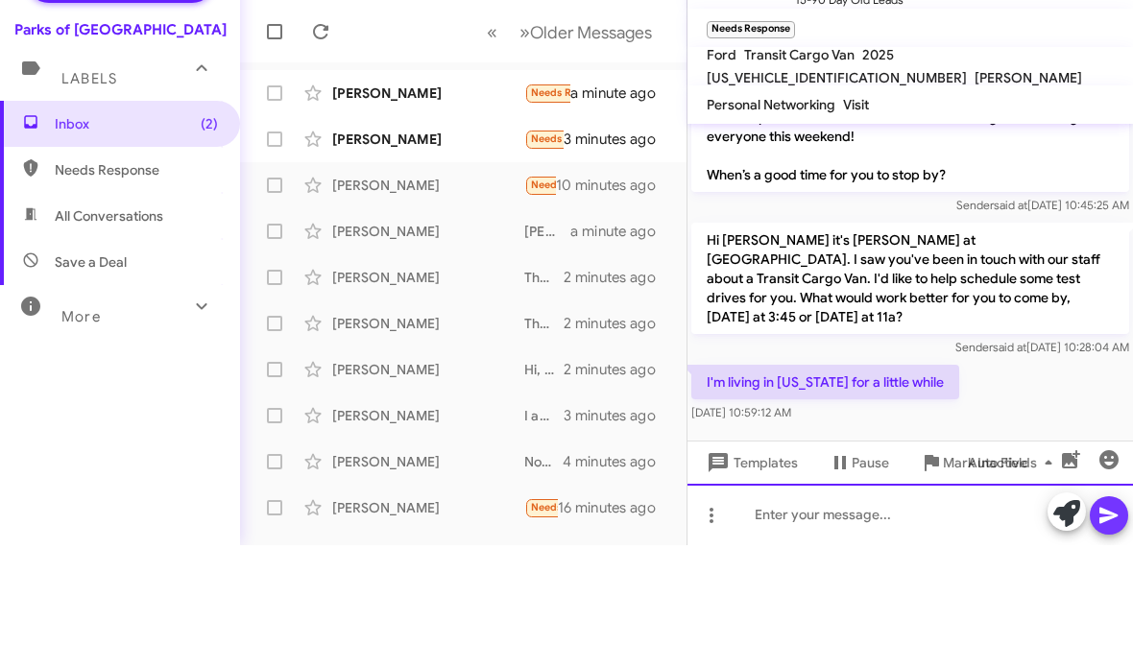
scroll to position [0, 0]
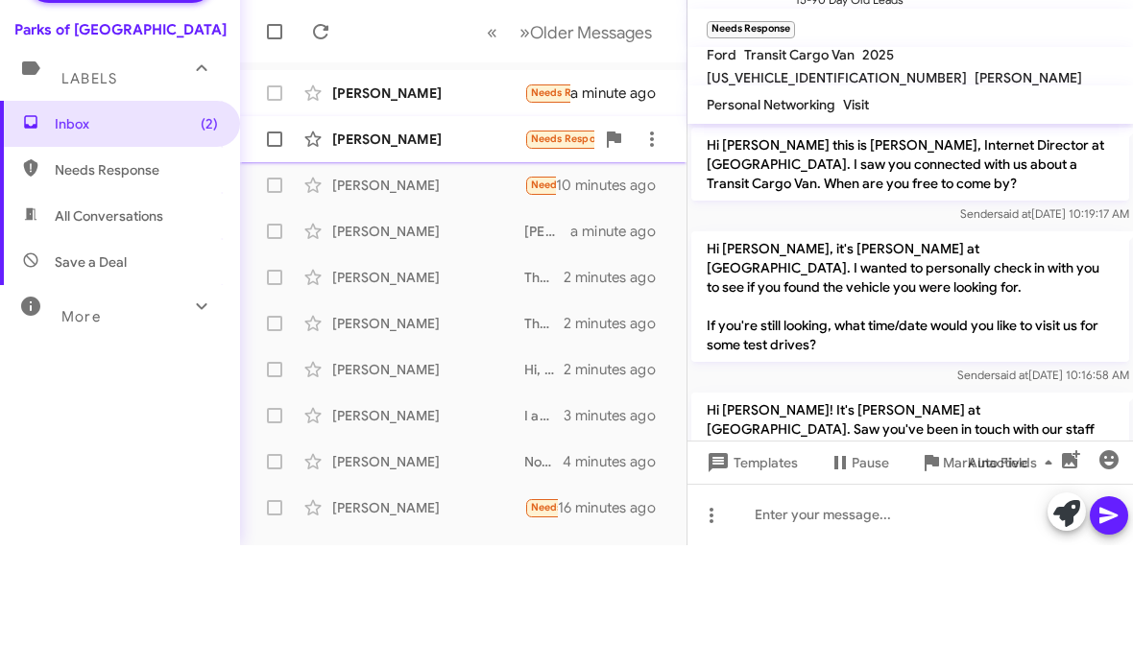
click at [429, 243] on div "Will [PERSON_NAME] Needs Response Important I don't want to pay or finance anyt…" at bounding box center [463, 262] width 416 height 38
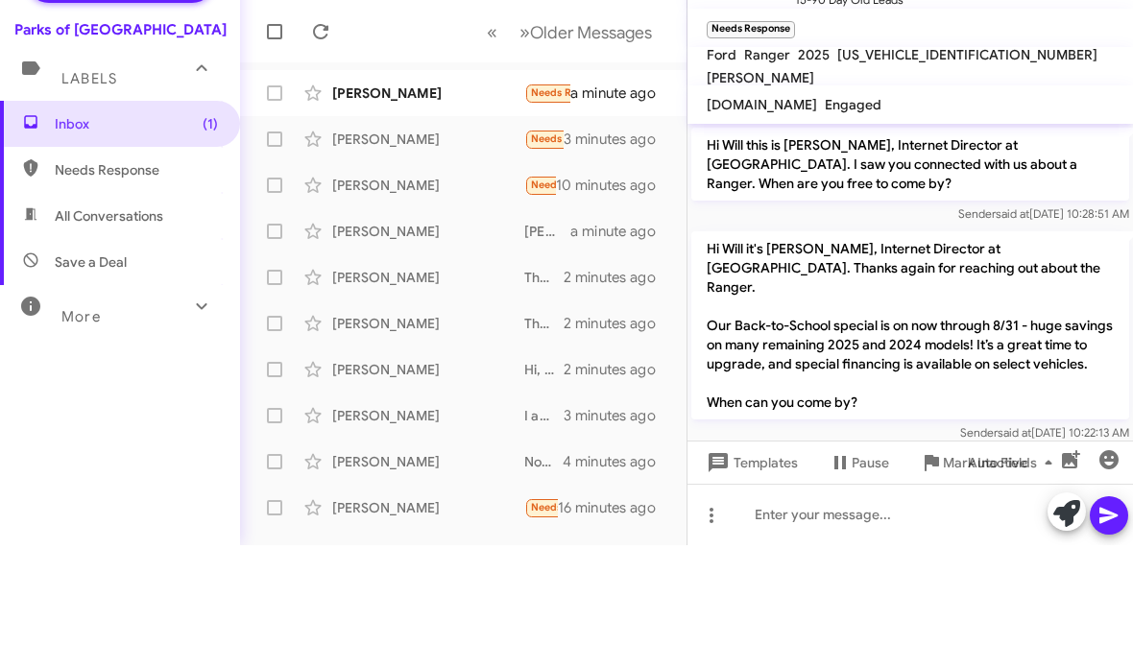
scroll to position [775, 0]
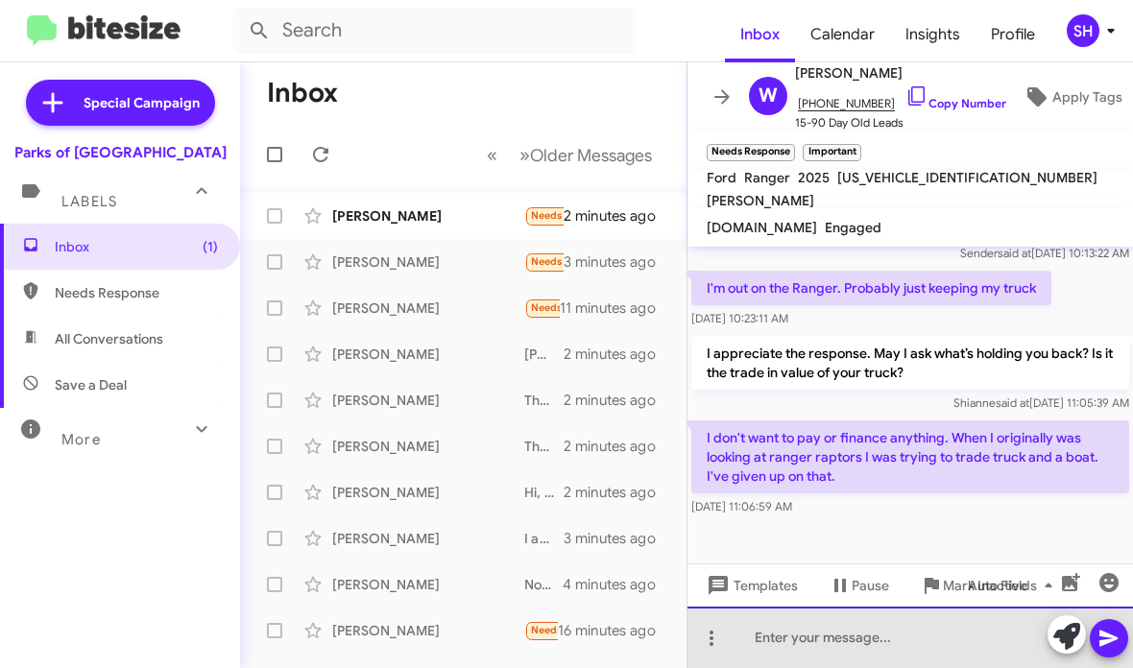
click at [886, 631] on div at bounding box center [909, 637] width 445 height 61
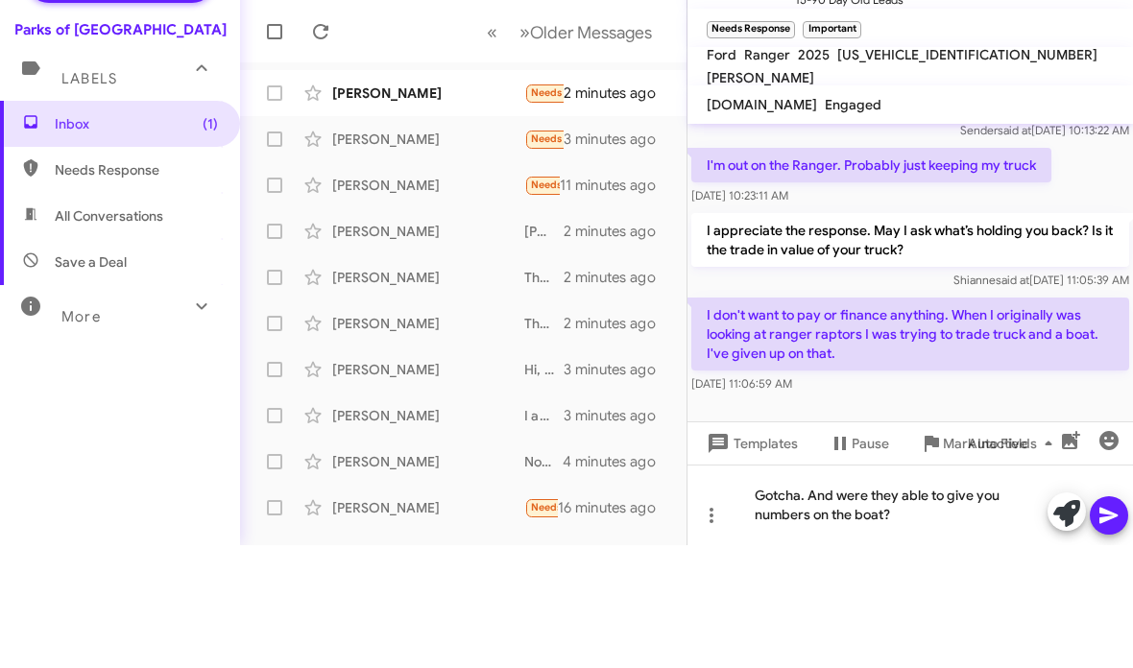
click at [1114, 627] on icon at bounding box center [1108, 638] width 23 height 23
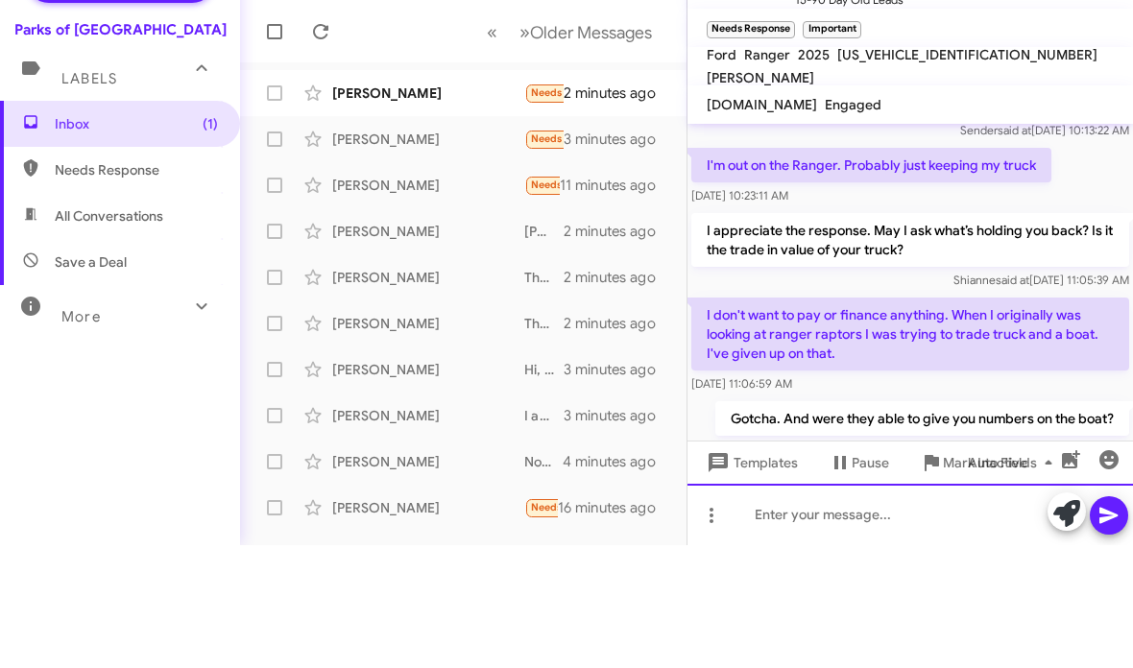
scroll to position [0, 0]
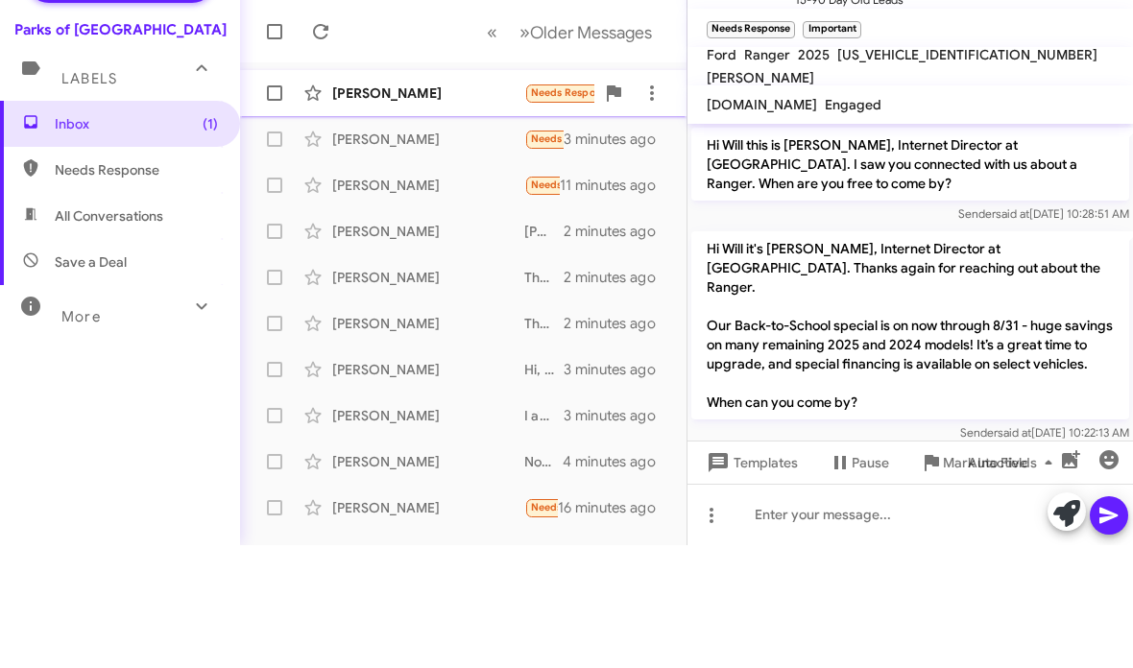
click at [420, 197] on div "[PERSON_NAME] Needs Response Liked “That's completely understandable! If you ev…" at bounding box center [463, 216] width 416 height 38
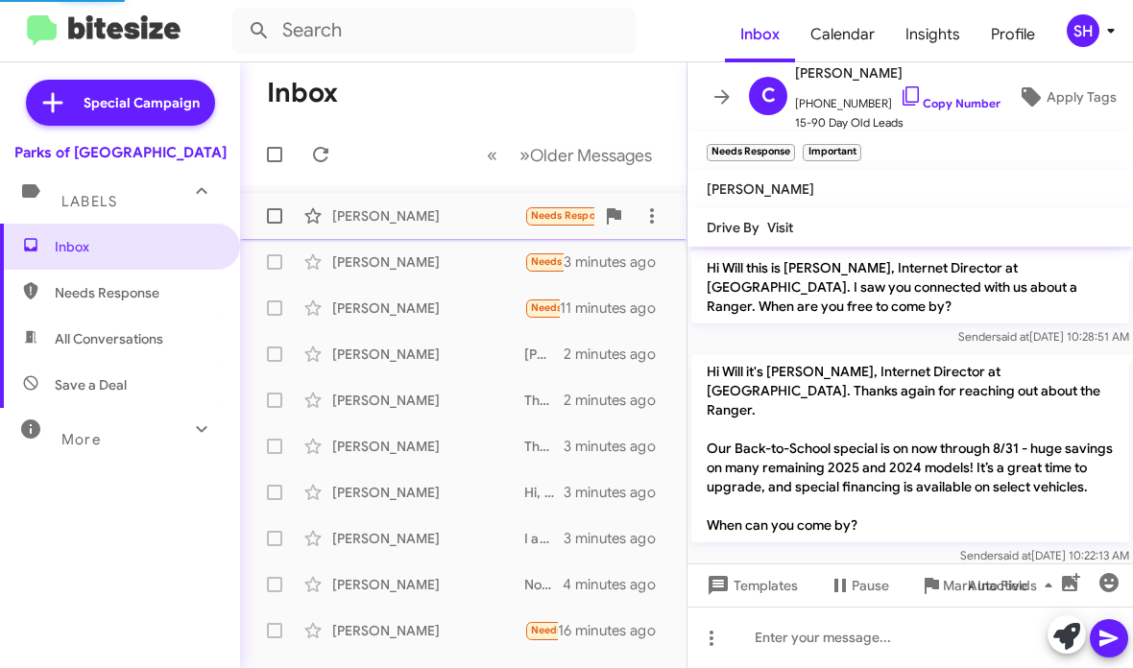
scroll to position [986, 0]
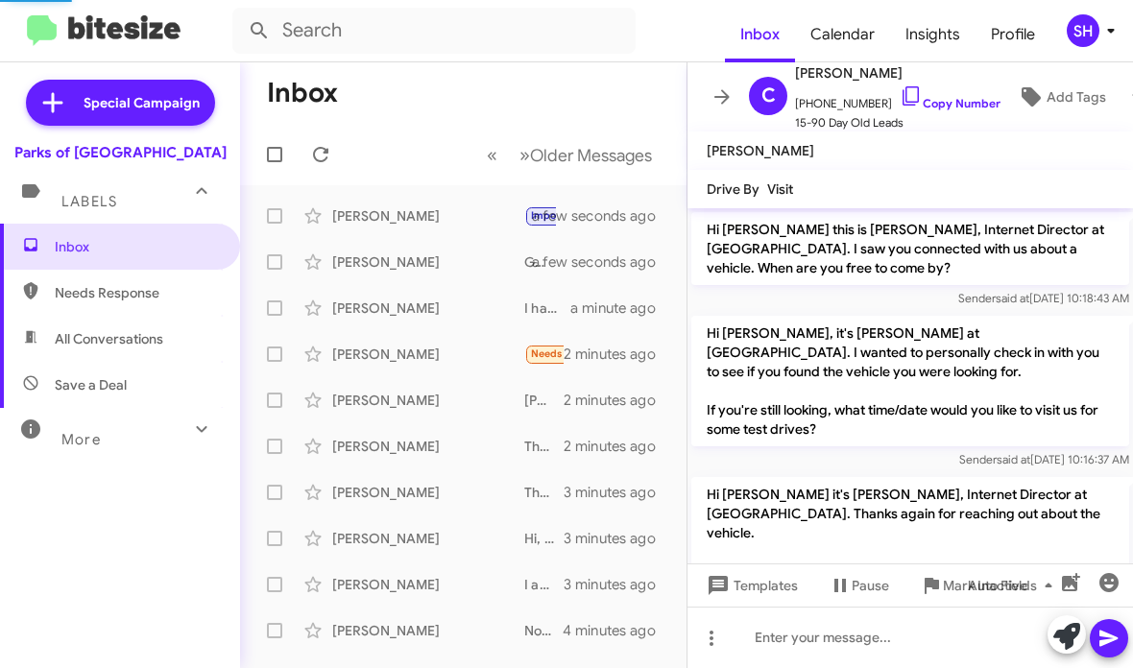
scroll to position [947, 0]
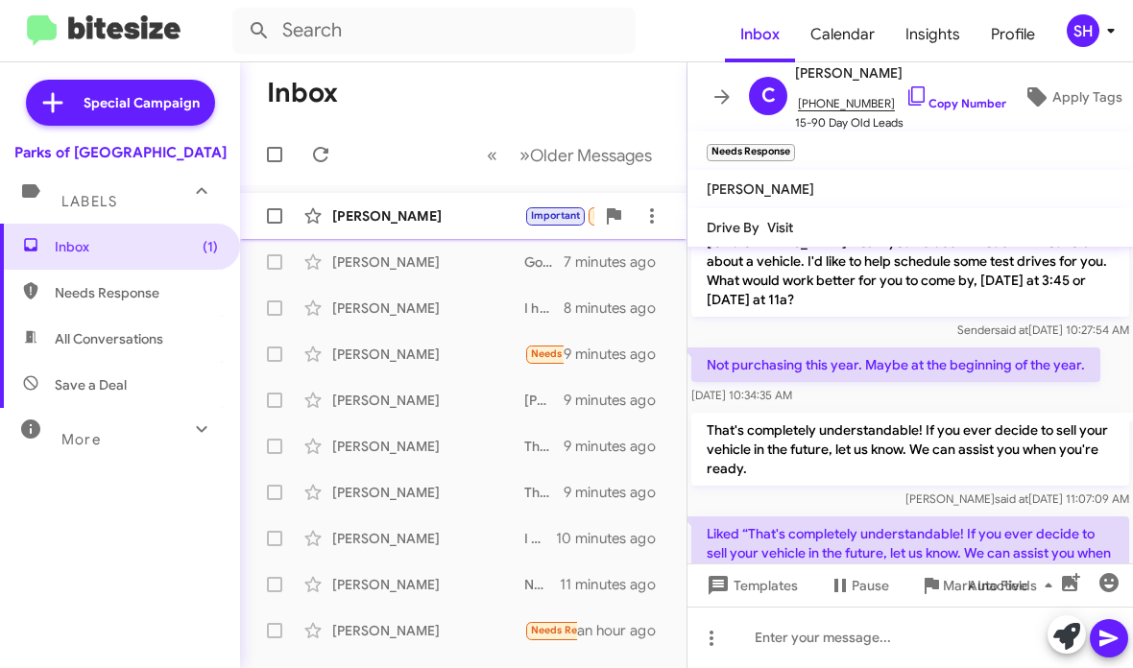
click at [426, 213] on div "[PERSON_NAME]" at bounding box center [428, 215] width 192 height 19
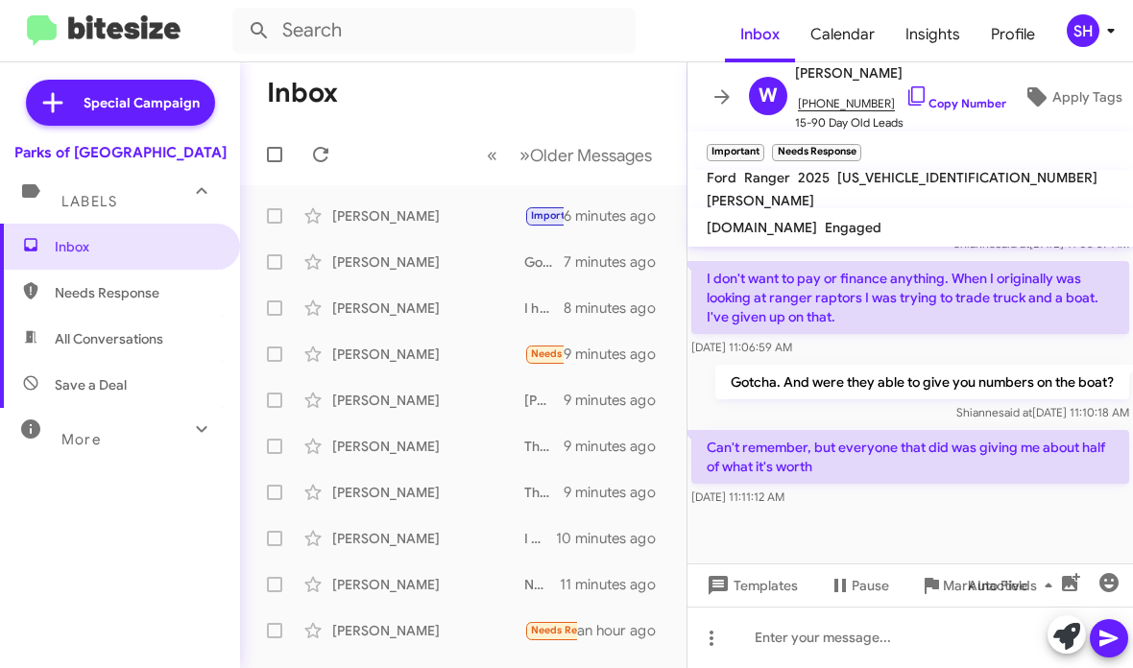
scroll to position [934, 0]
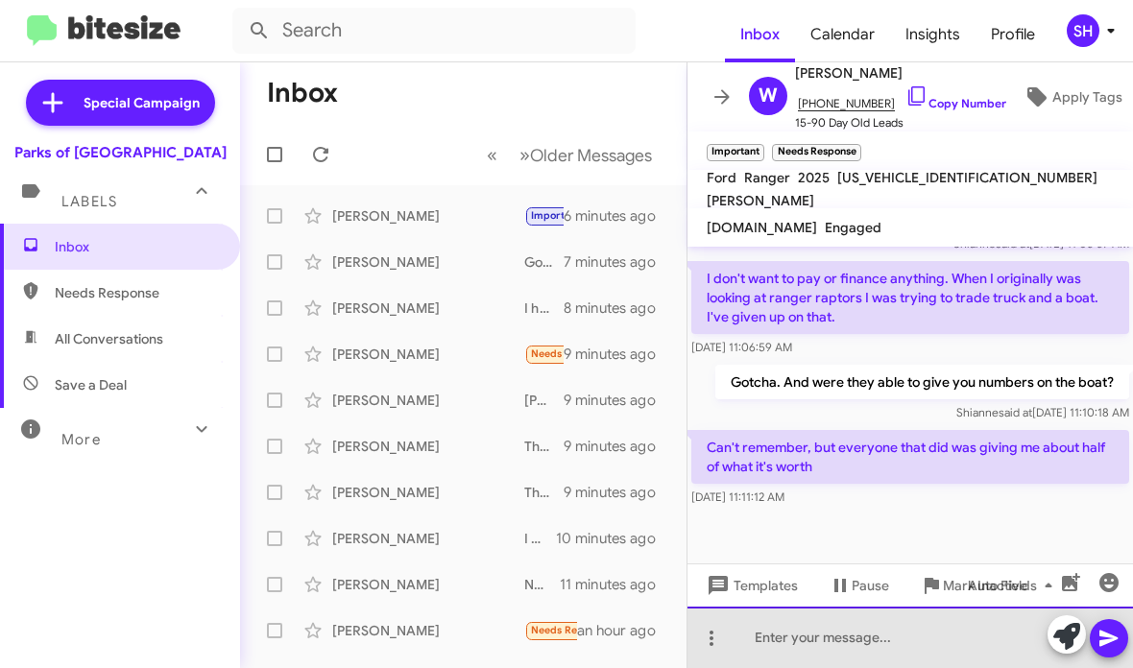
click at [836, 643] on div at bounding box center [909, 637] width 445 height 61
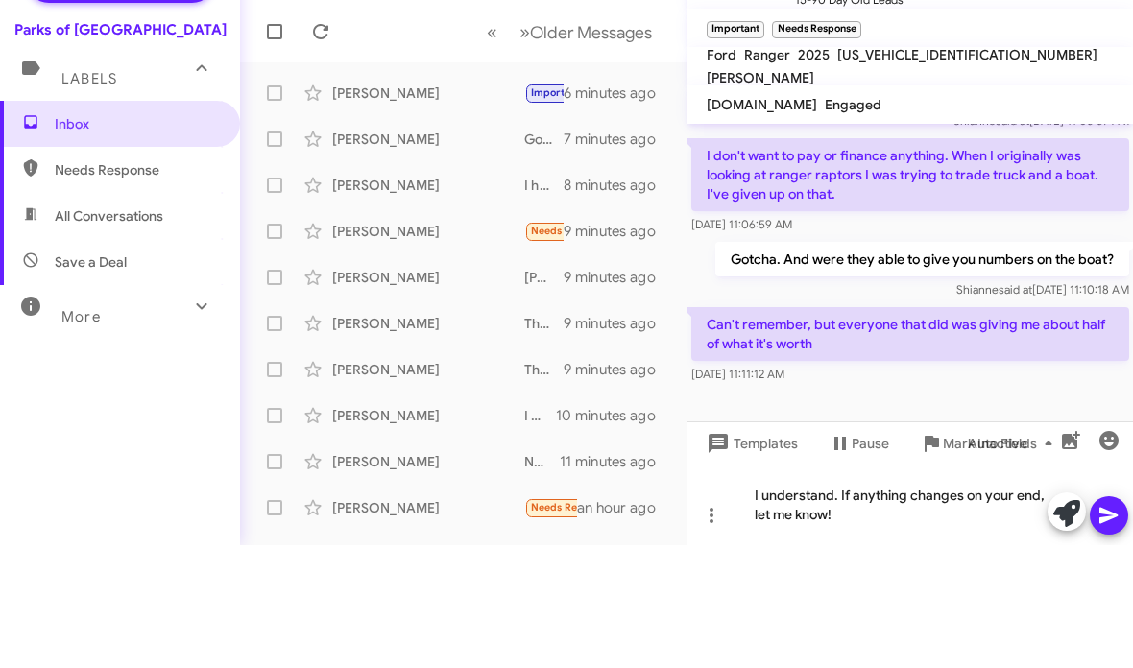
click at [1104, 627] on icon at bounding box center [1108, 638] width 23 height 23
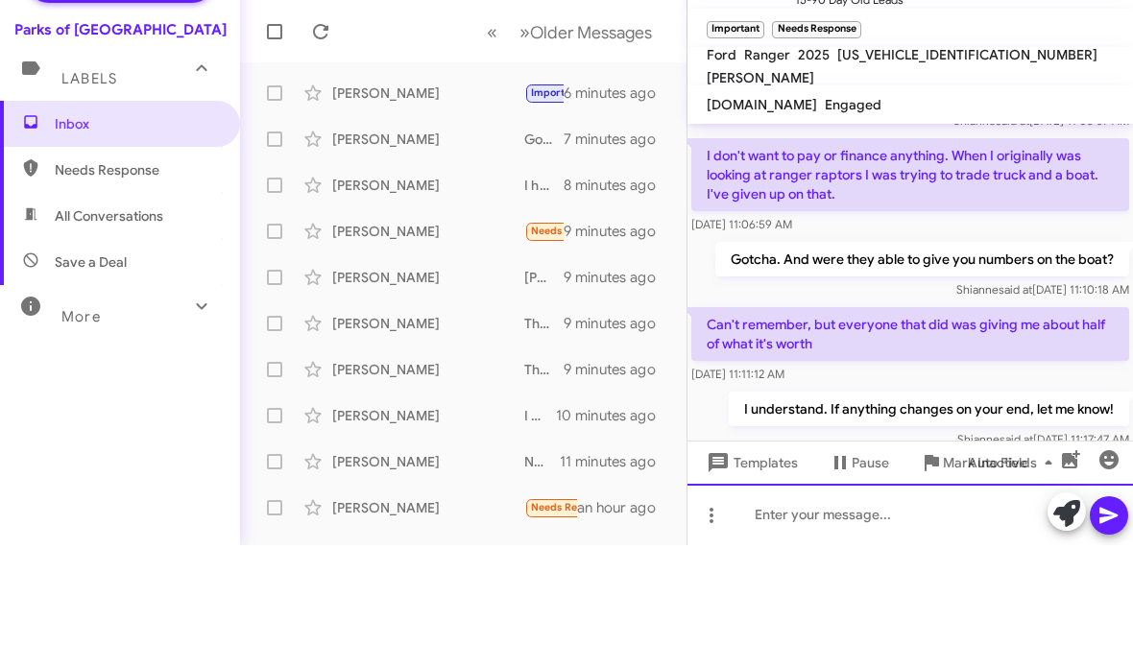
scroll to position [0, 0]
